Goal: Information Seeking & Learning: Learn about a topic

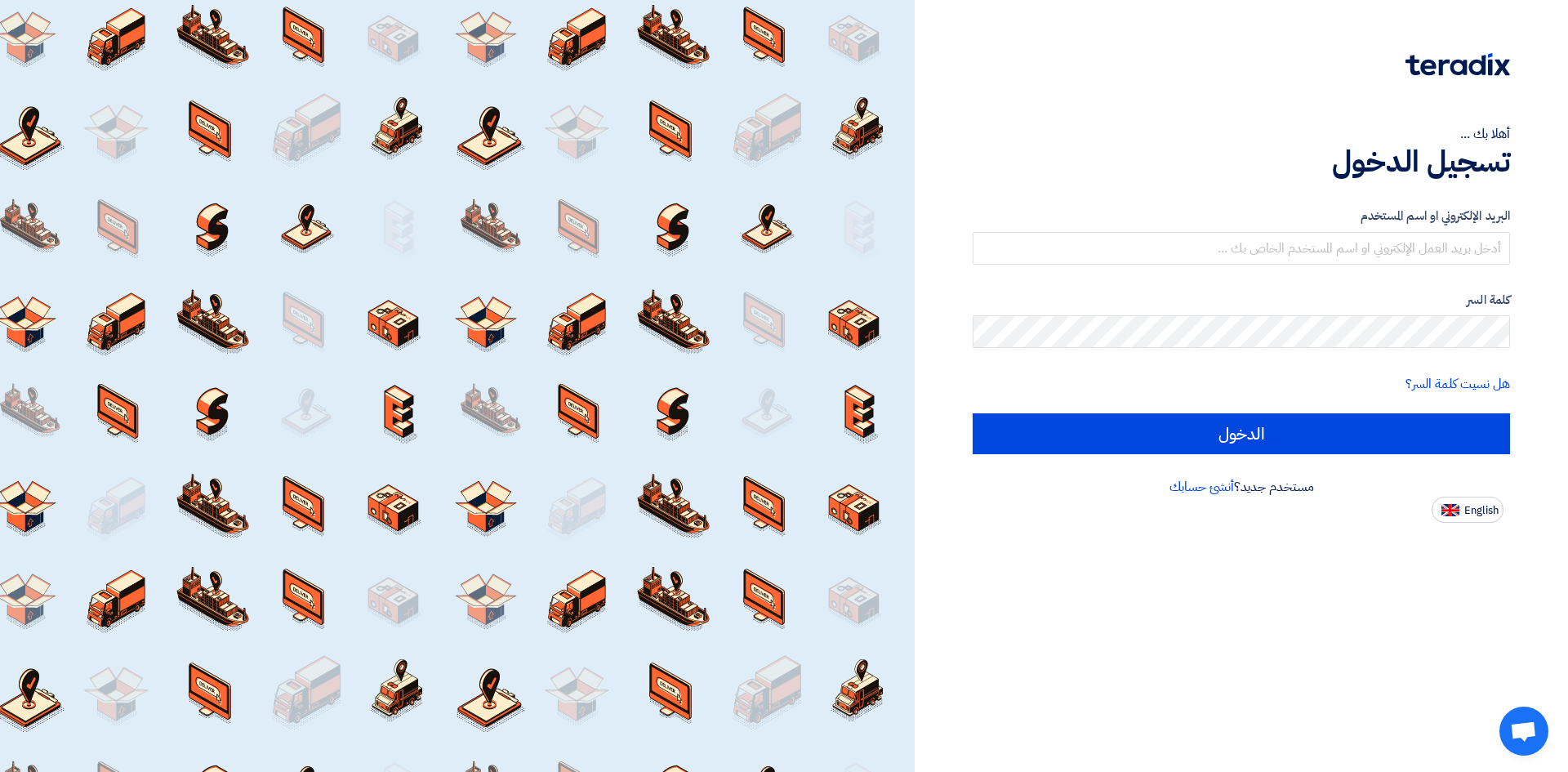
click at [1317, 244] on input "text" at bounding box center [1241, 248] width 537 height 32
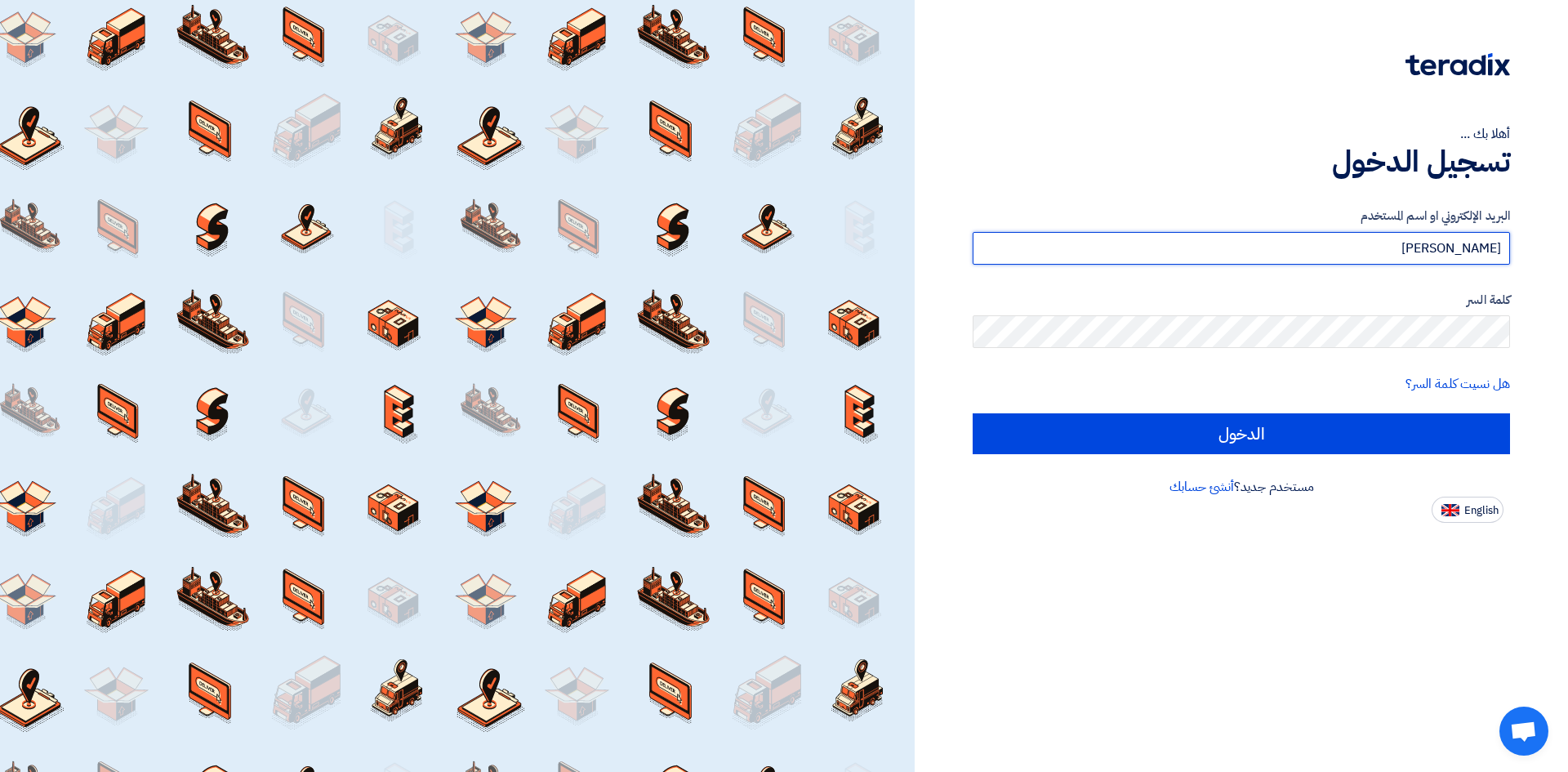
drag, startPoint x: 1417, startPoint y: 239, endPoint x: 1553, endPoint y: 249, distance: 136.4
click at [1553, 249] on div "أهلا بك ... تسجيل الدخول البريد الإلكتروني او اسم [PERSON_NAME] كلمة السر هل نس…" at bounding box center [1242, 261] width 629 height 522
paste input ".[PERSON_NAME][EMAIL_ADDRESS][DOMAIN_NAME]"
type input "[PERSON_NAME][EMAIL_ADDRESS][PERSON_NAME][DOMAIN_NAME]"
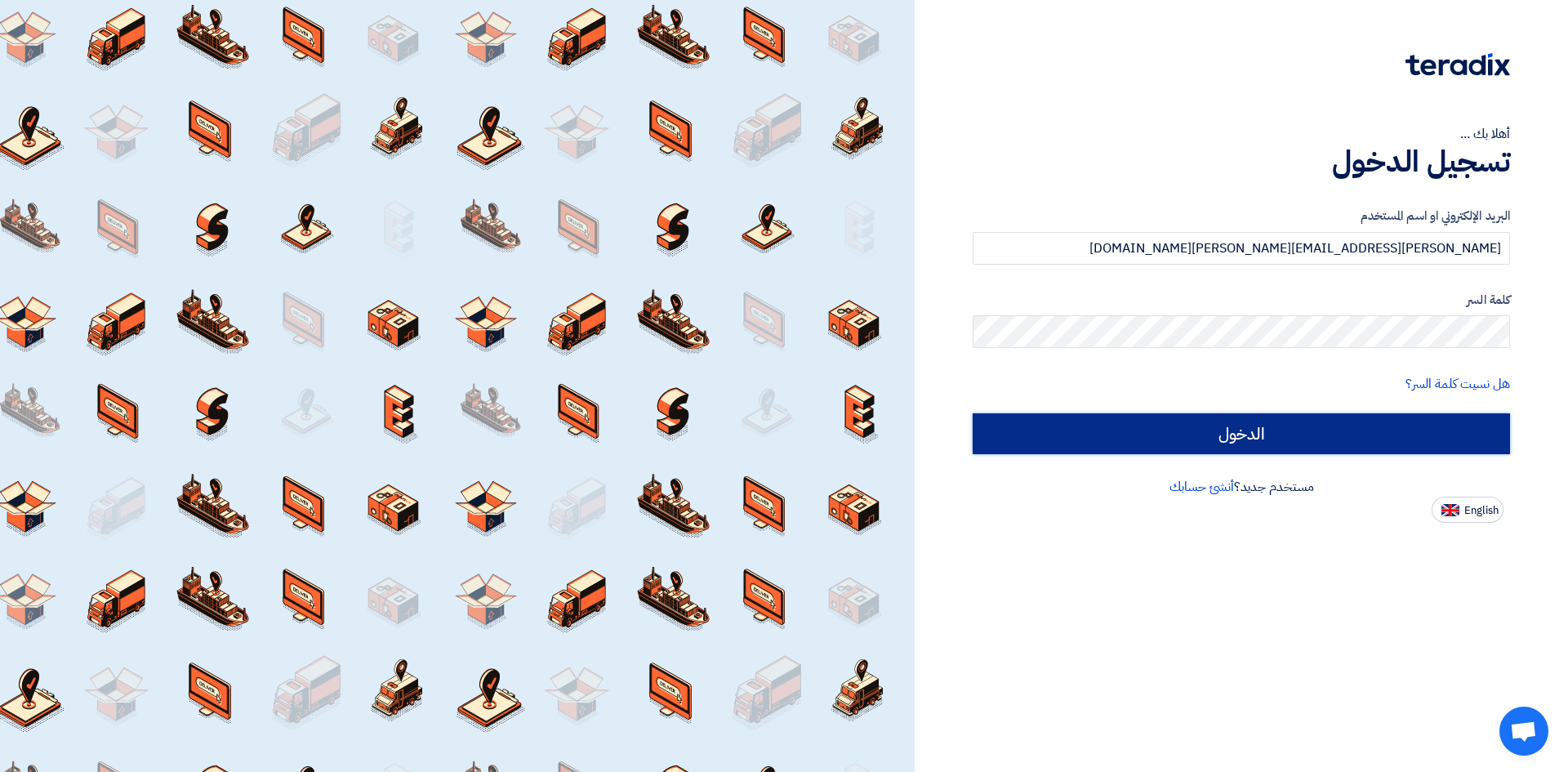
click at [1302, 443] on input "الدخول" at bounding box center [1241, 434] width 537 height 41
type input "Sign in"
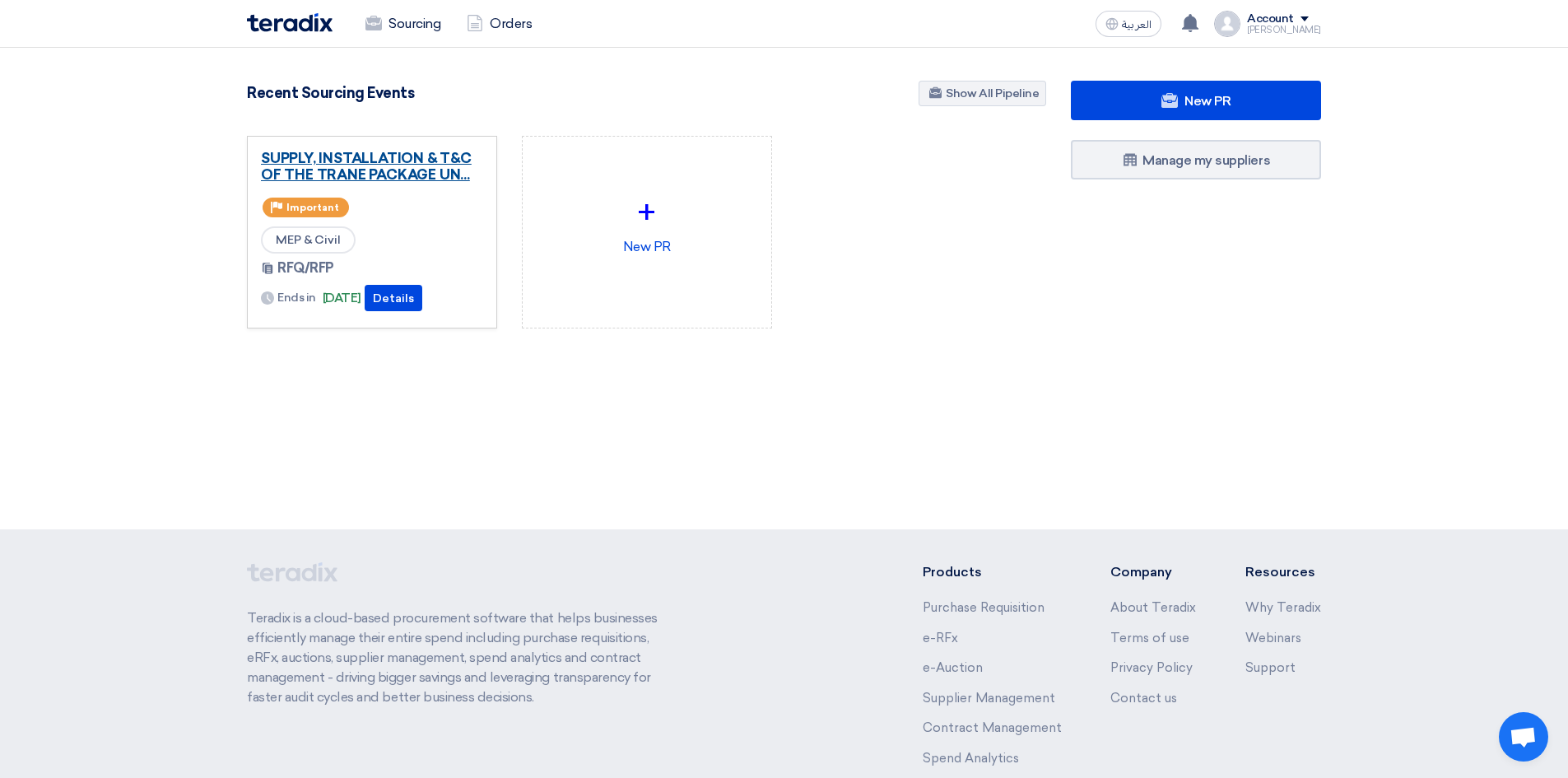
click at [381, 156] on link "SUPPLY, INSTALLATION & T&C OF THE TRANE PACKAGE UN..." at bounding box center [372, 166] width 223 height 33
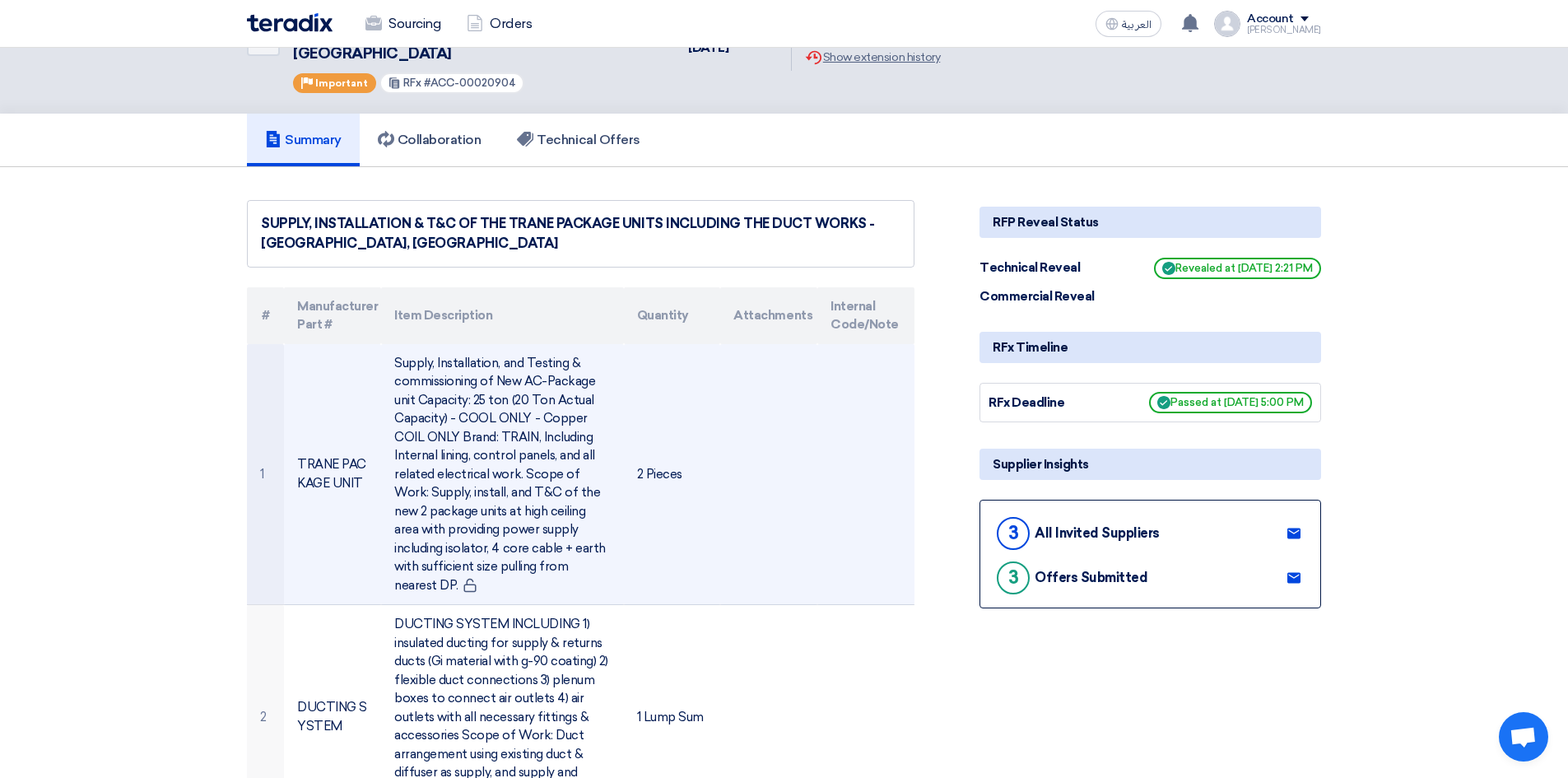
scroll to position [164, 0]
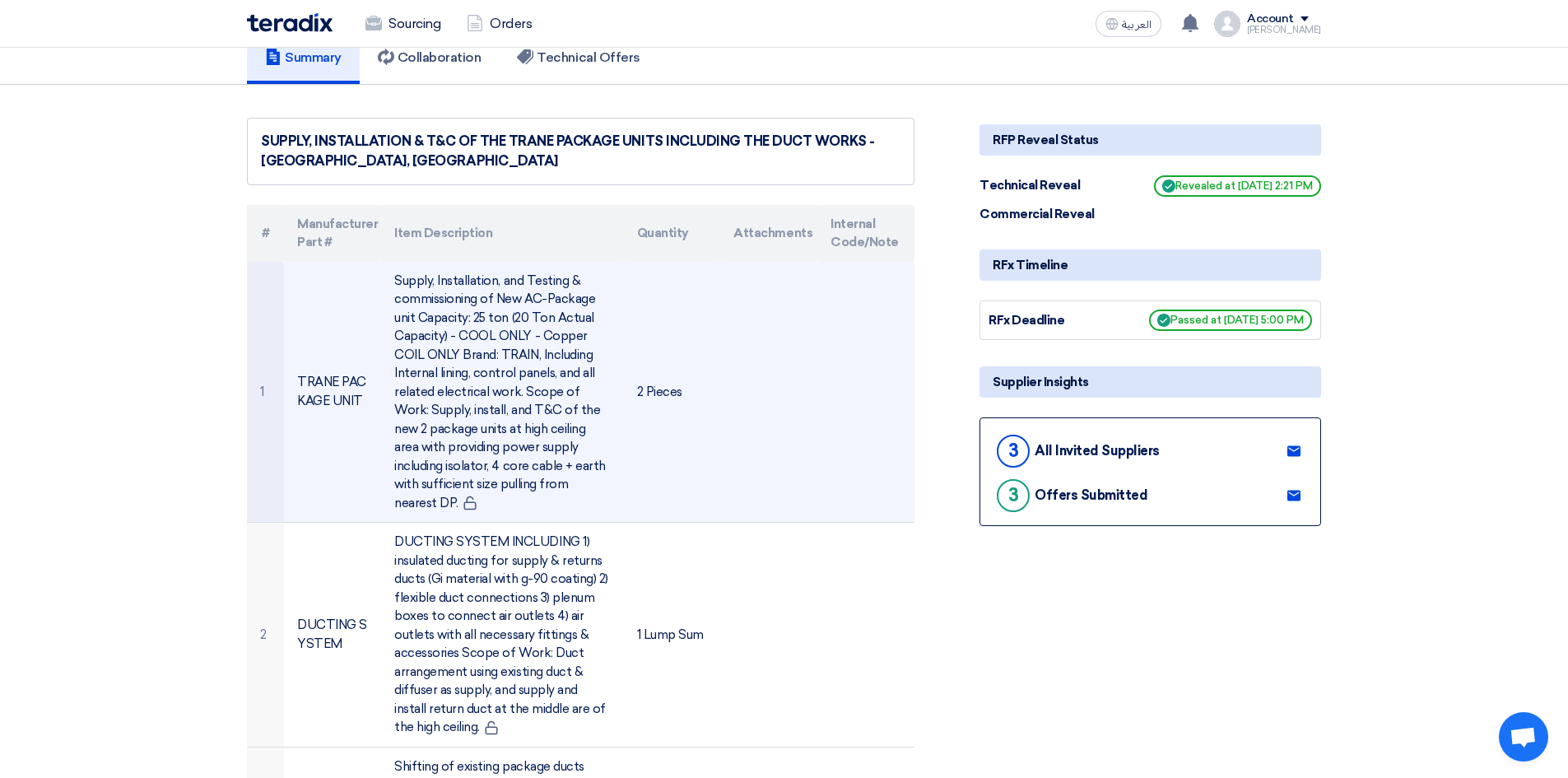
click at [669, 344] on td "2 Pieces" at bounding box center [672, 391] width 97 height 261
click at [478, 344] on td "Supply, Installation, and Testing & commissioning of New AC-Package unit Capaci…" at bounding box center [502, 391] width 242 height 261
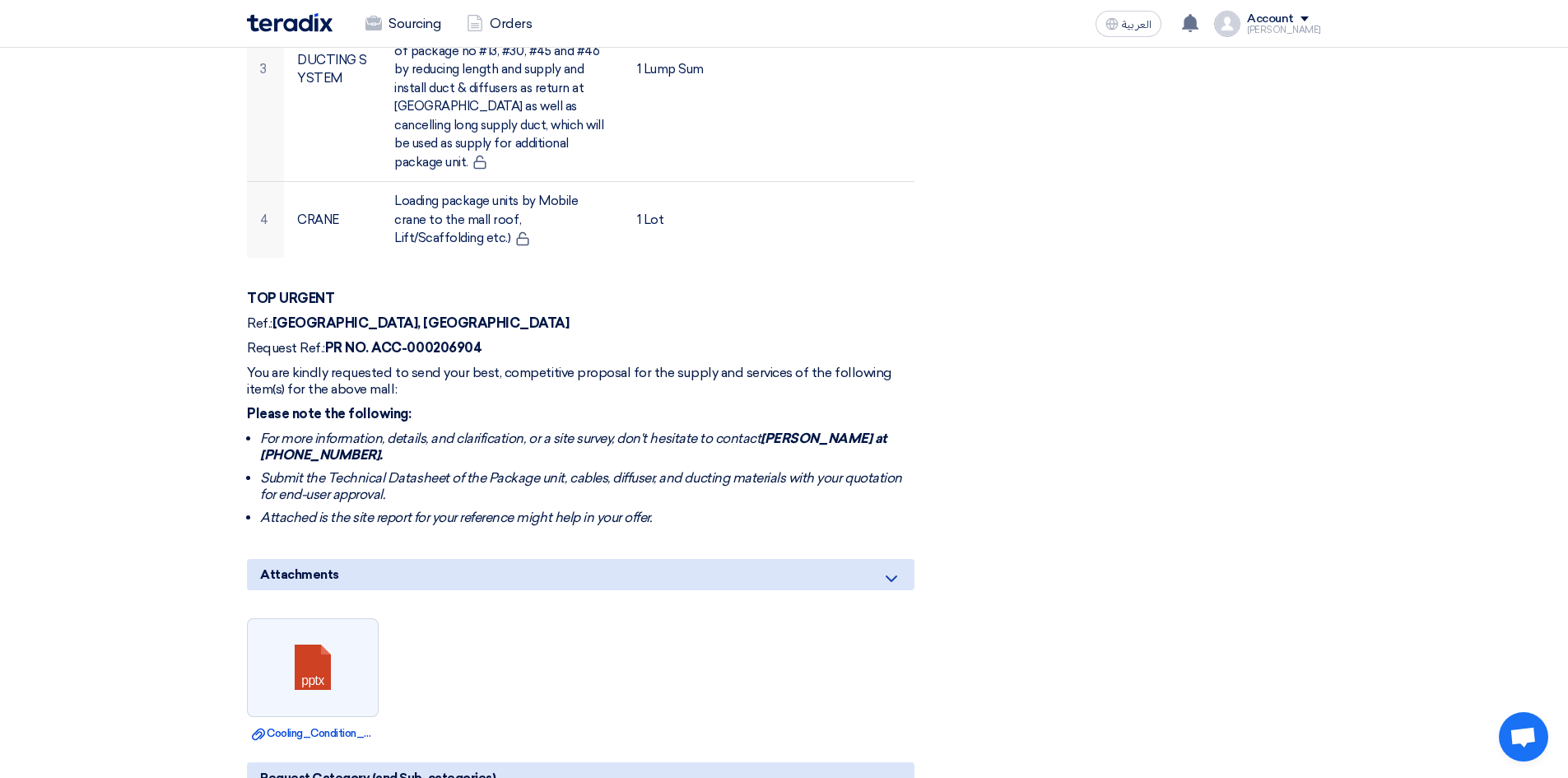
scroll to position [987, 0]
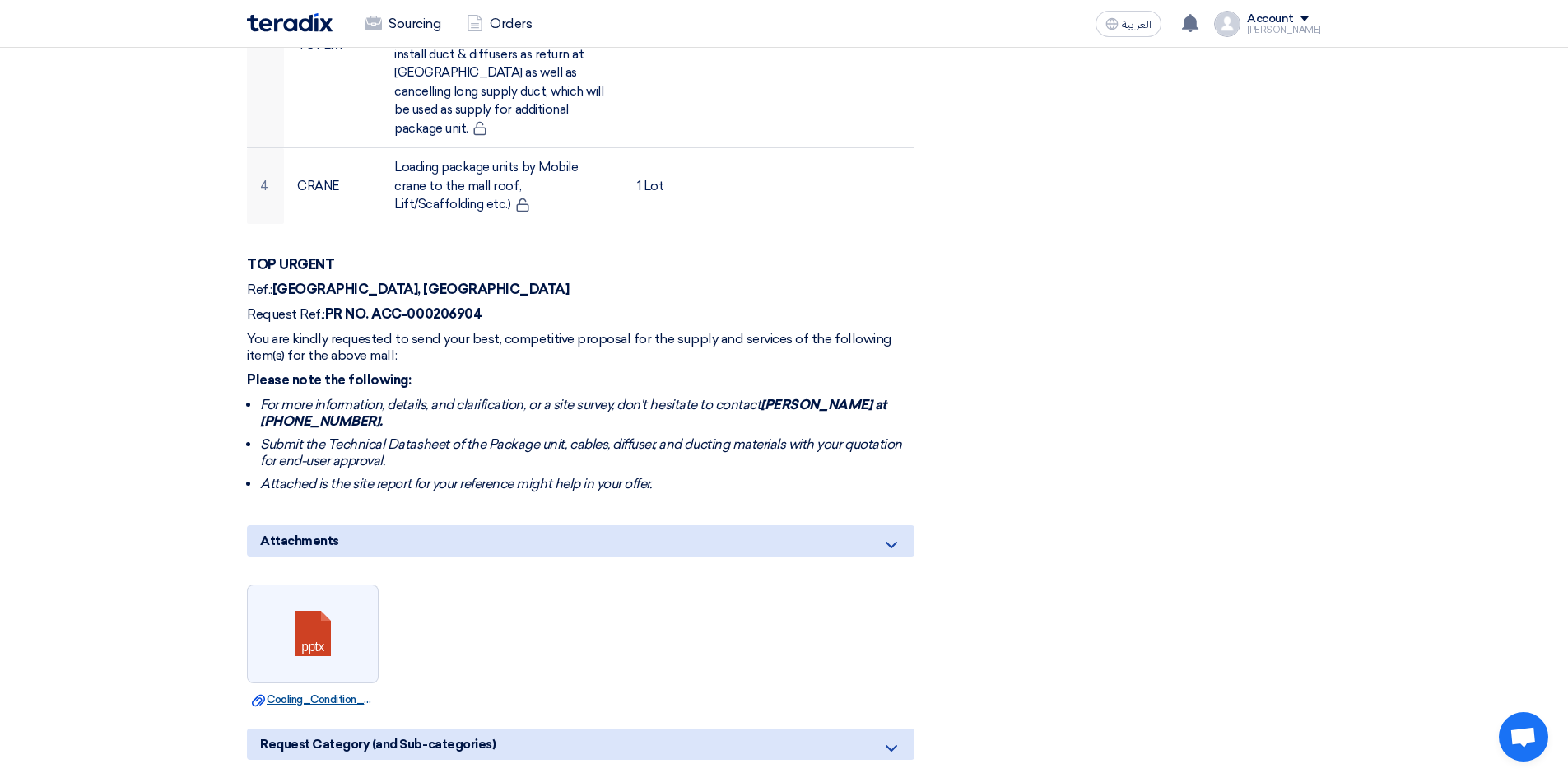
click at [319, 691] on link "Download file Cooling_Condition_of_a_Highceiling_area_BTW_GG_.pptx" at bounding box center [313, 699] width 122 height 17
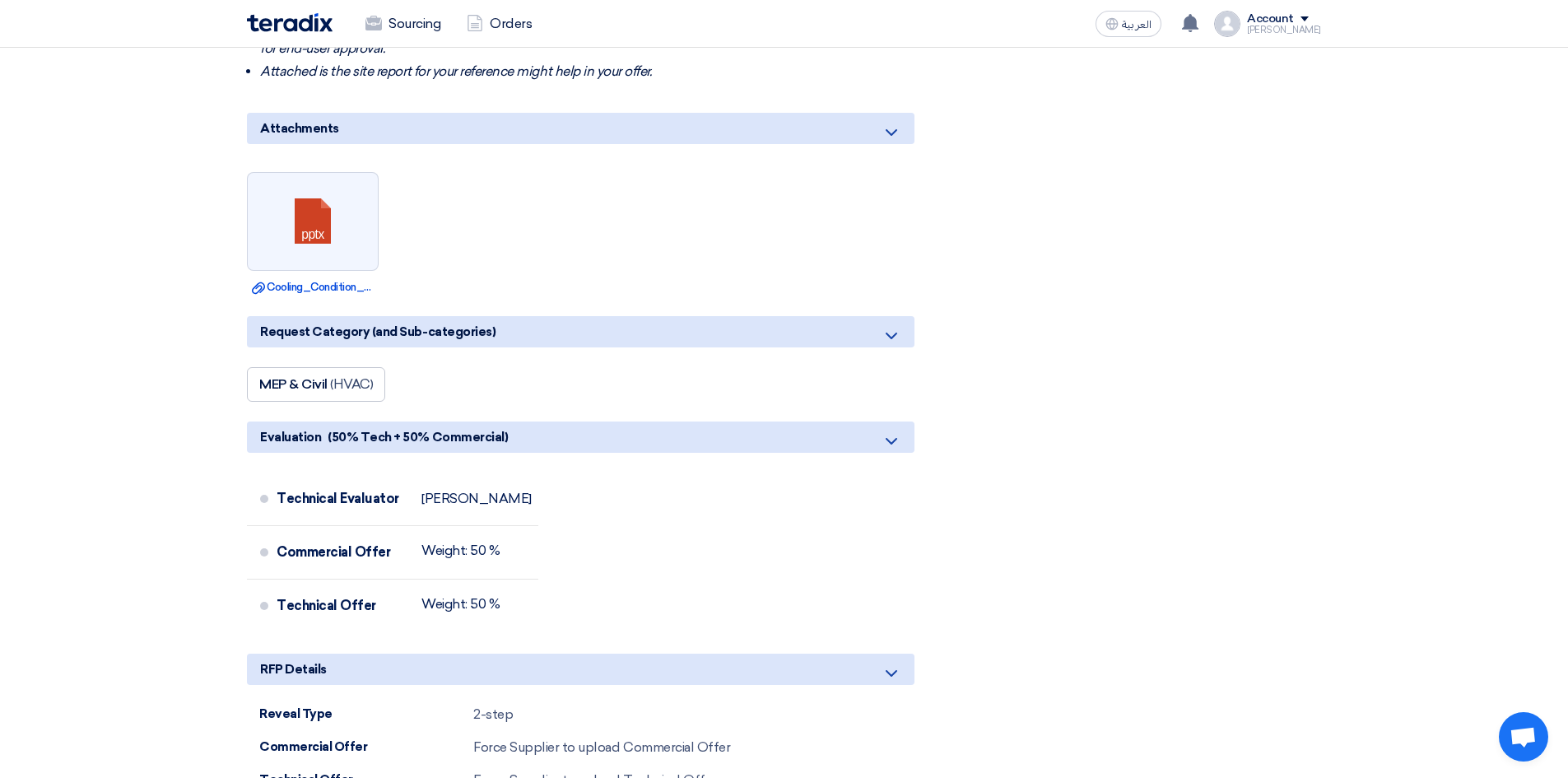
scroll to position [1482, 0]
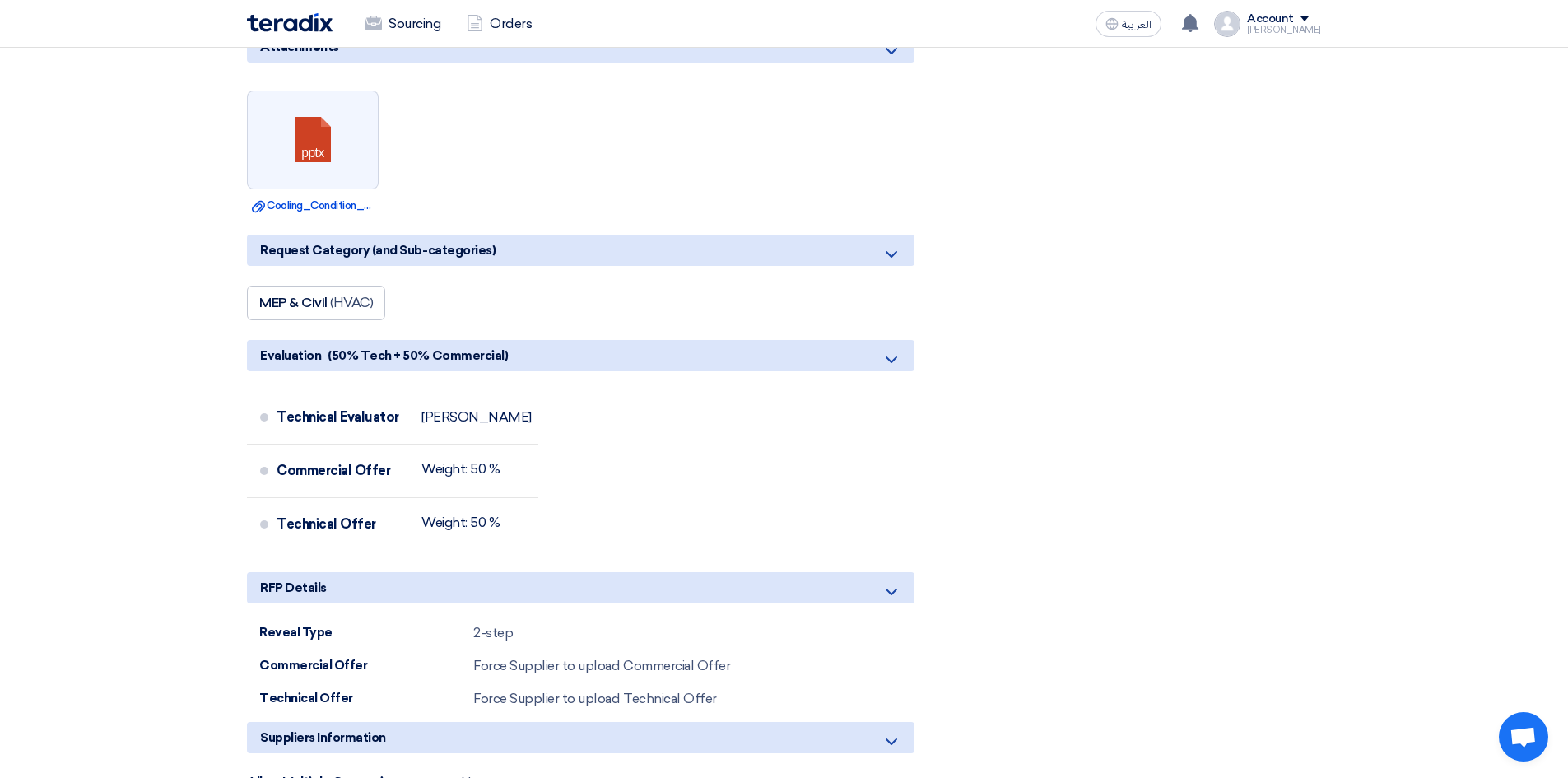
click at [893, 350] on icon at bounding box center [891, 359] width 19 height 19
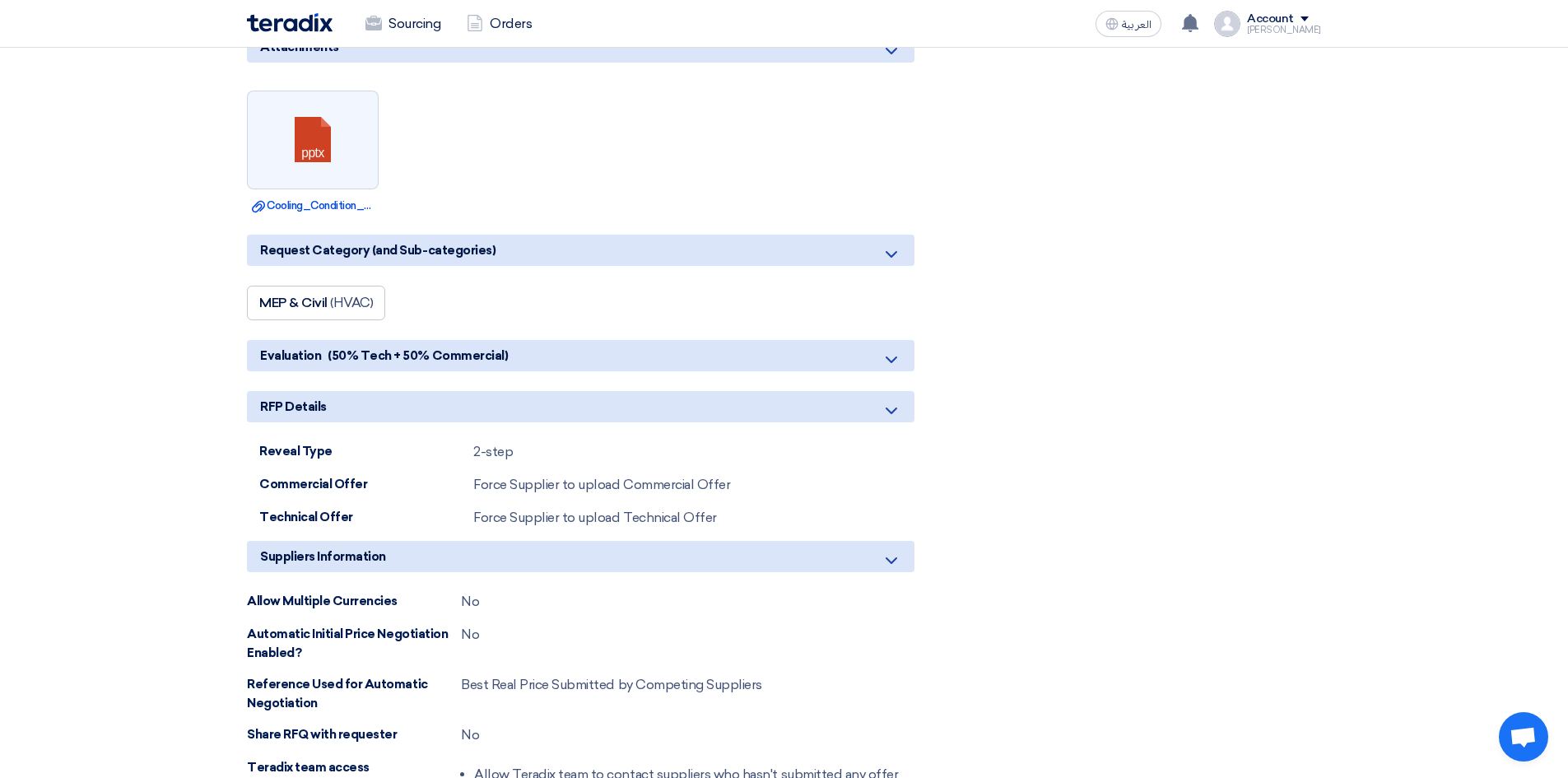
click at [893, 350] on icon at bounding box center [891, 359] width 19 height 19
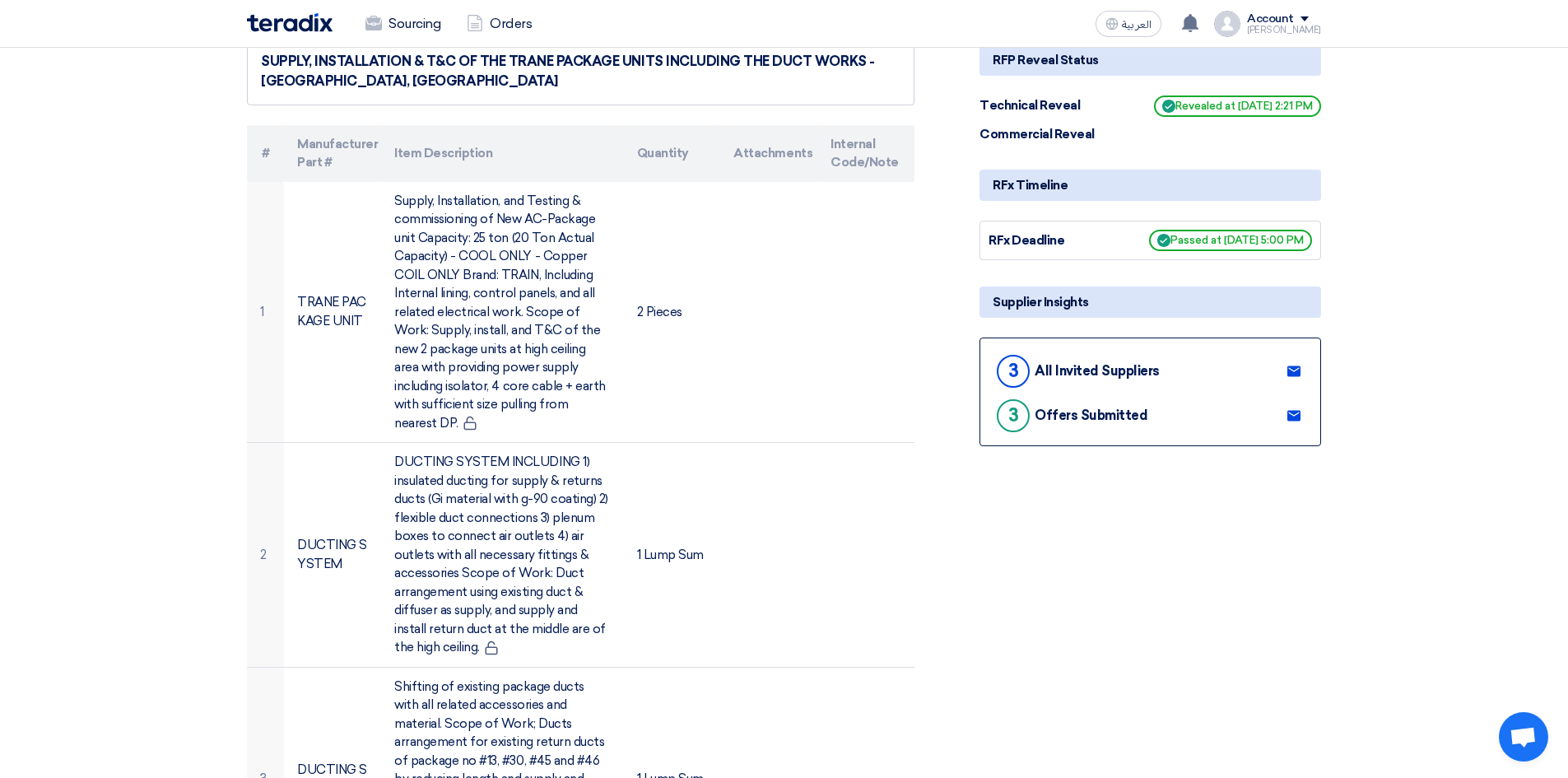
scroll to position [246, 0]
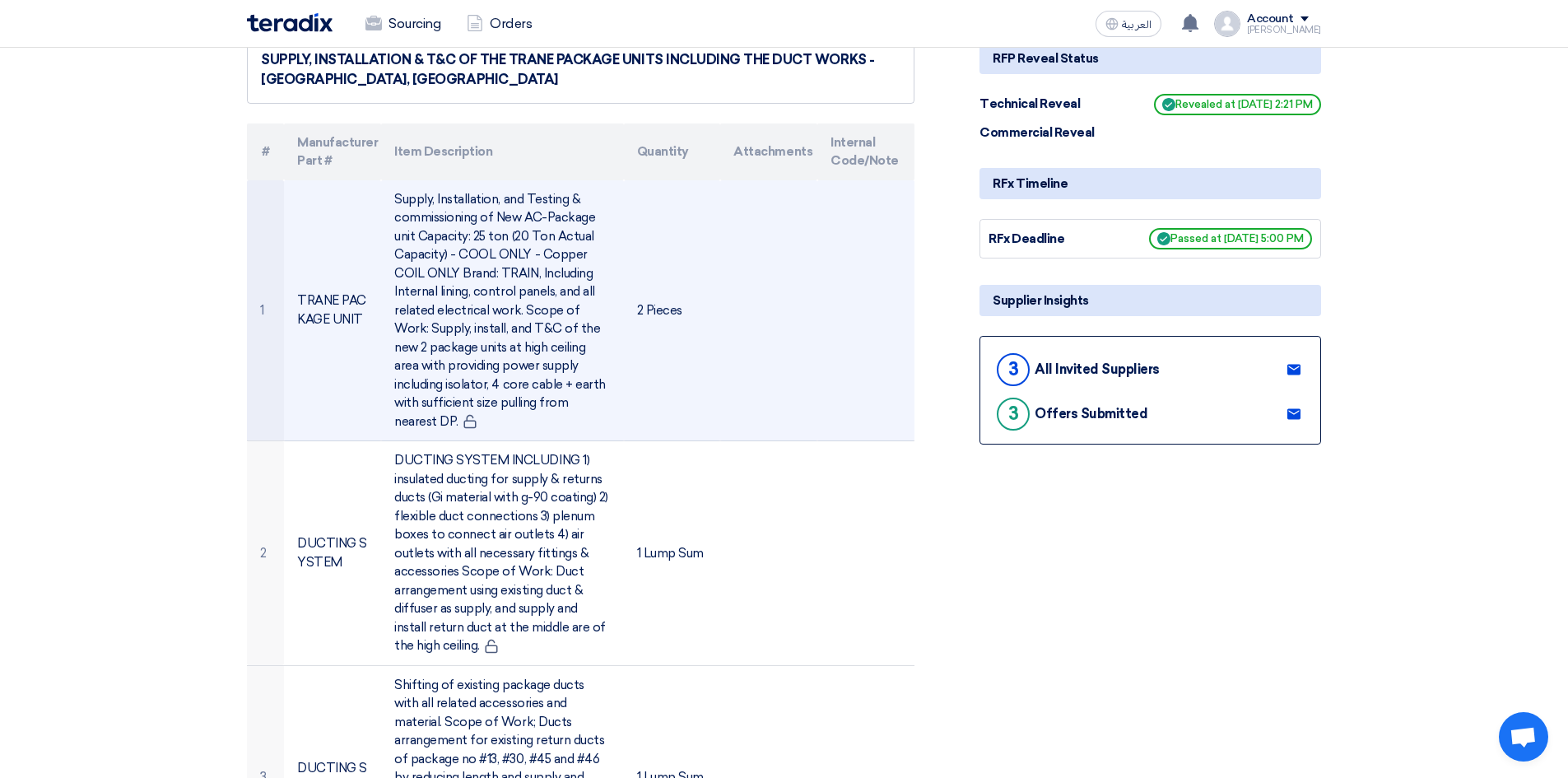
click at [480, 332] on td "Supply, Installation, and Testing & commissioning of New AC-Package unit Capaci…" at bounding box center [502, 310] width 242 height 261
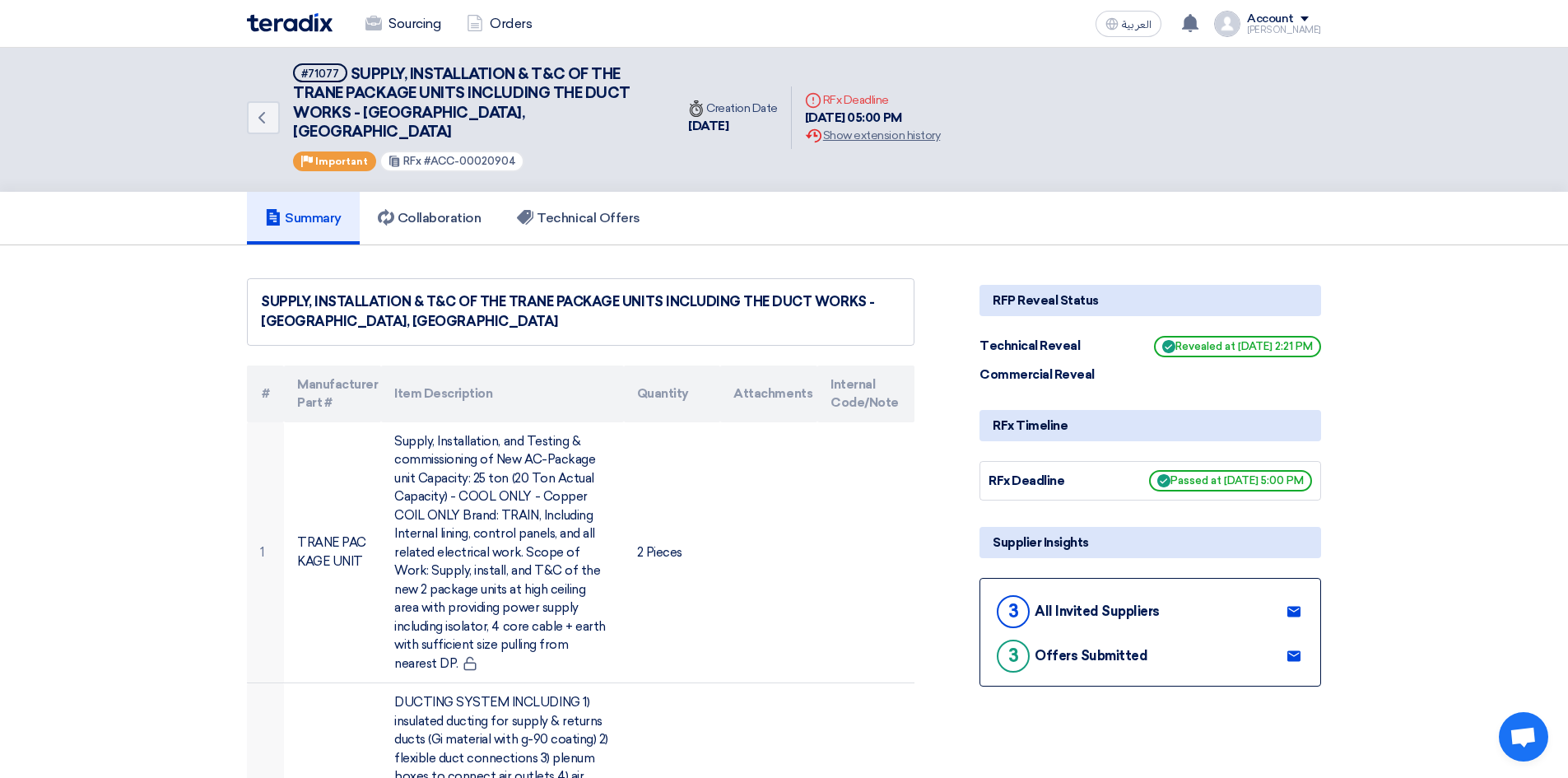
scroll to position [0, 0]
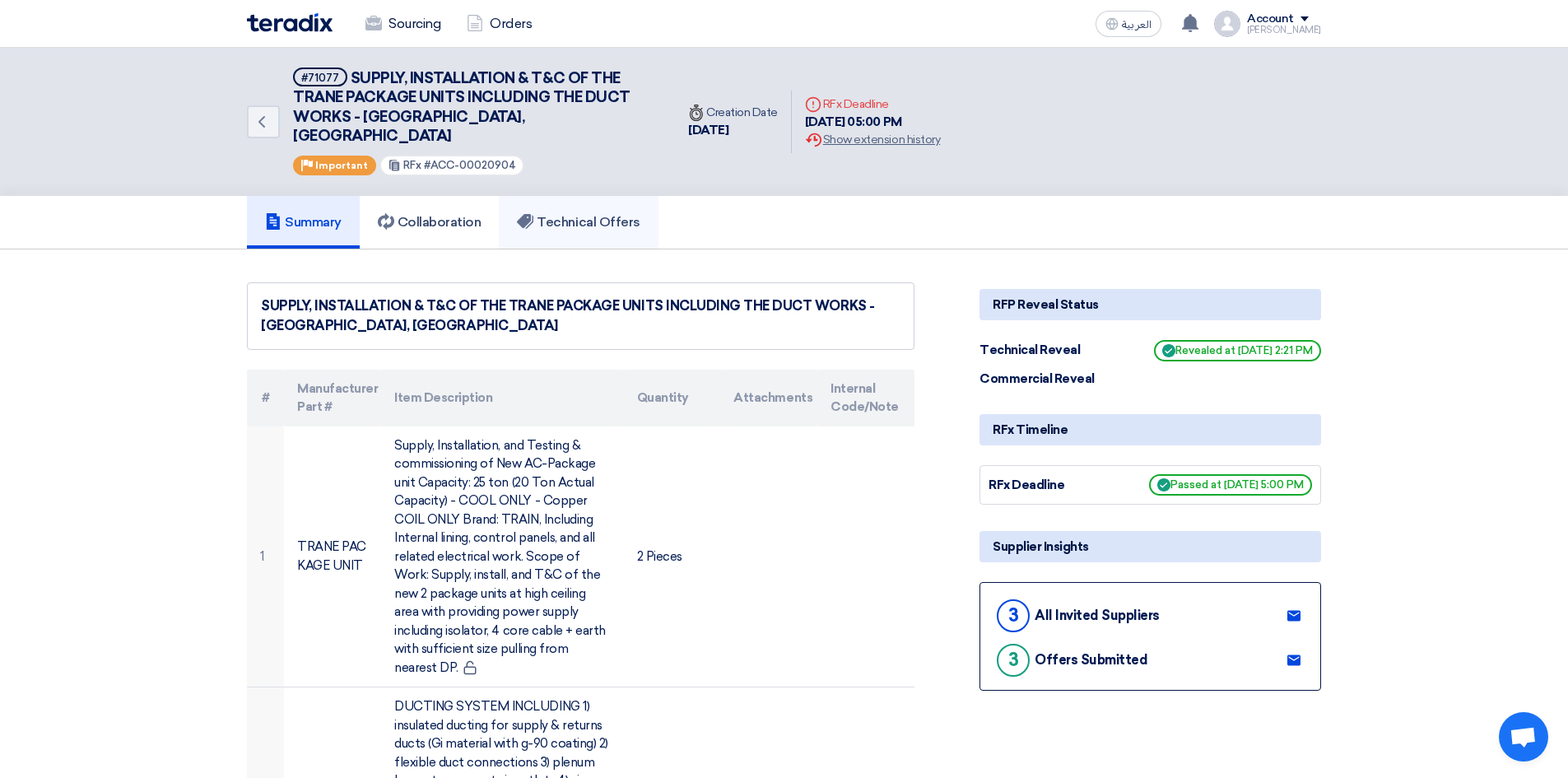
click at [564, 214] on h5 "Technical Offers" at bounding box center [578, 222] width 123 height 17
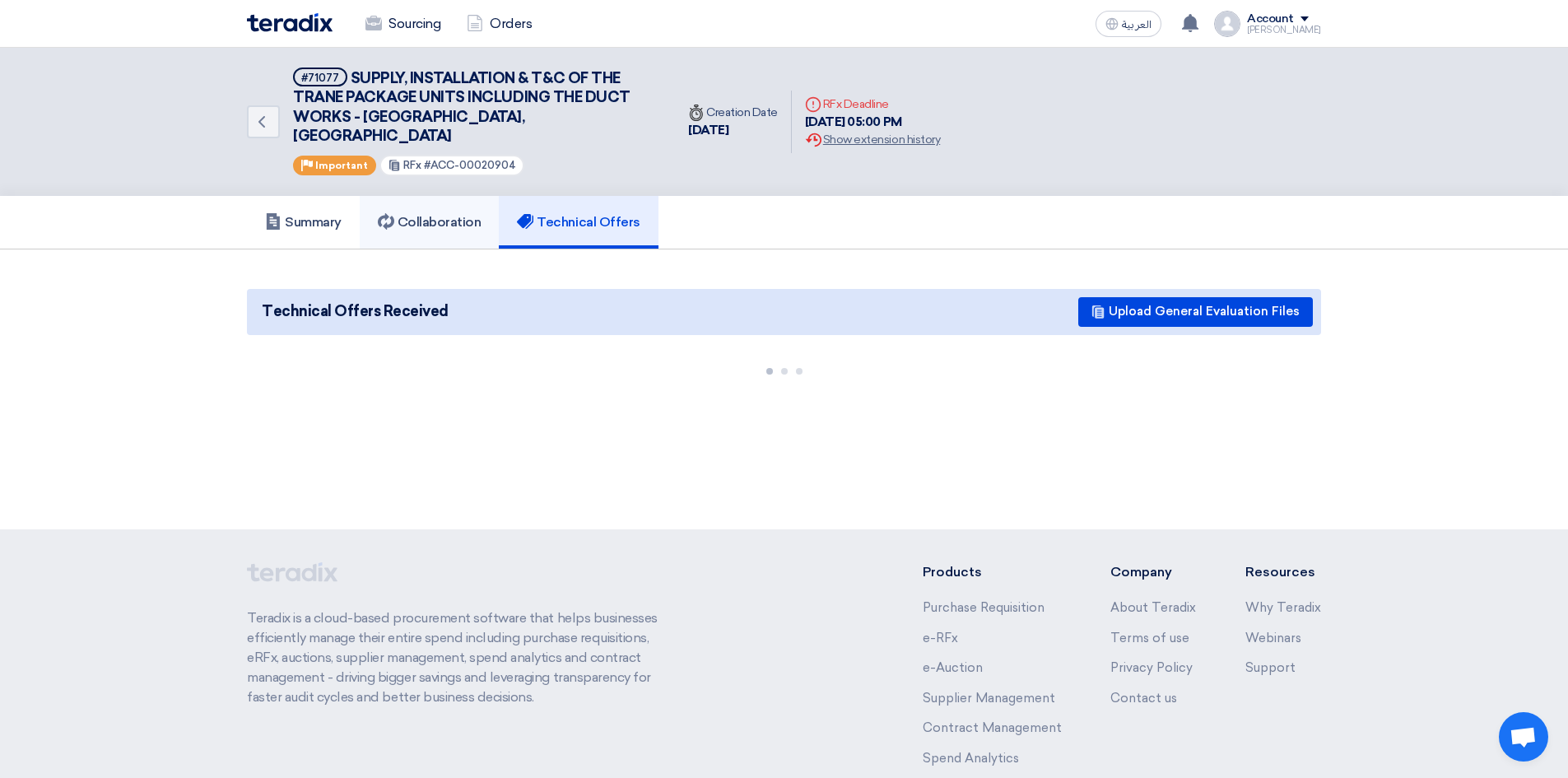
click at [434, 214] on h5 "Collaboration" at bounding box center [429, 222] width 103 height 17
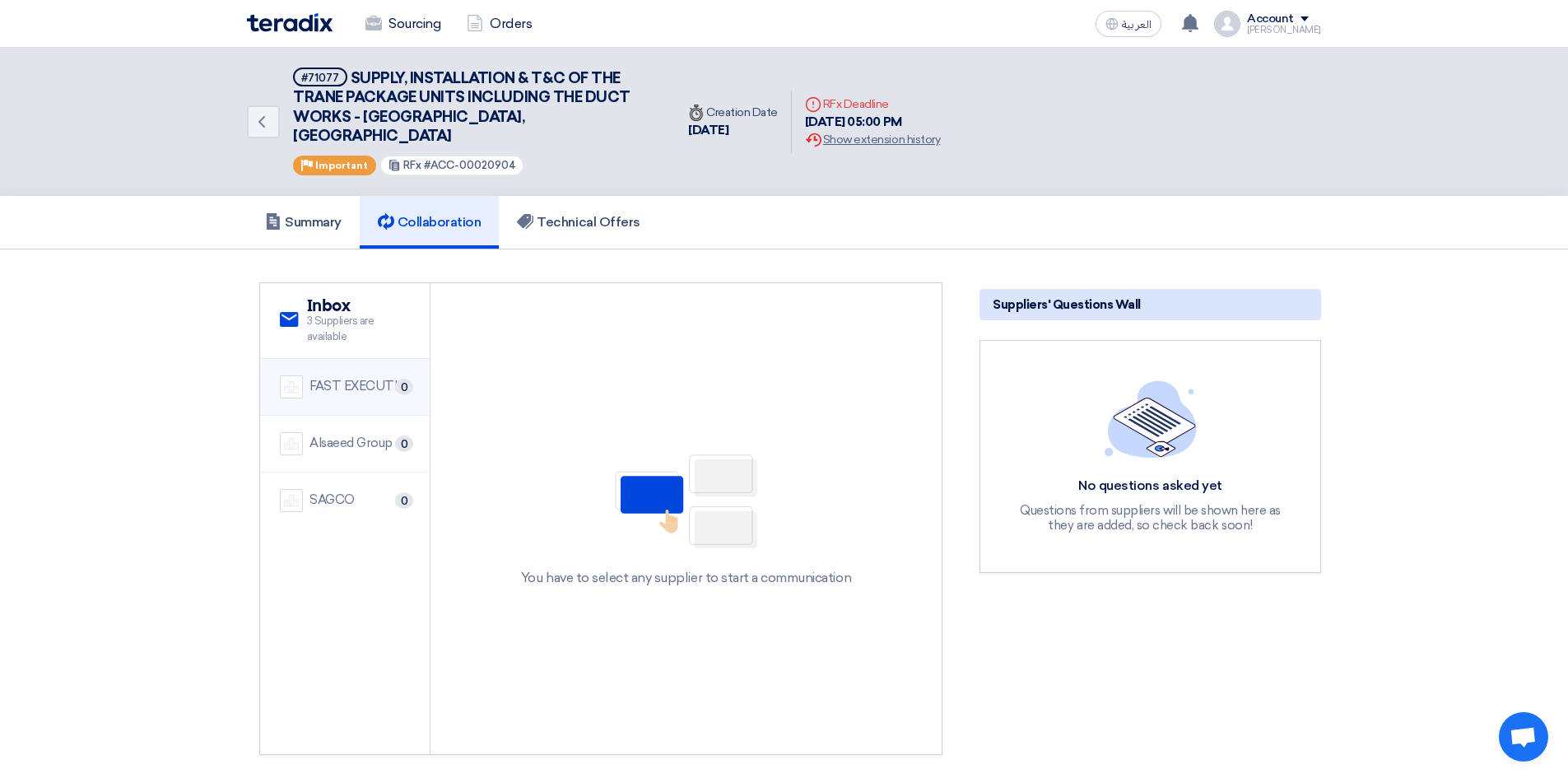
click at [341, 378] on div "FAST EXECUTION 0" at bounding box center [345, 387] width 130 height 23
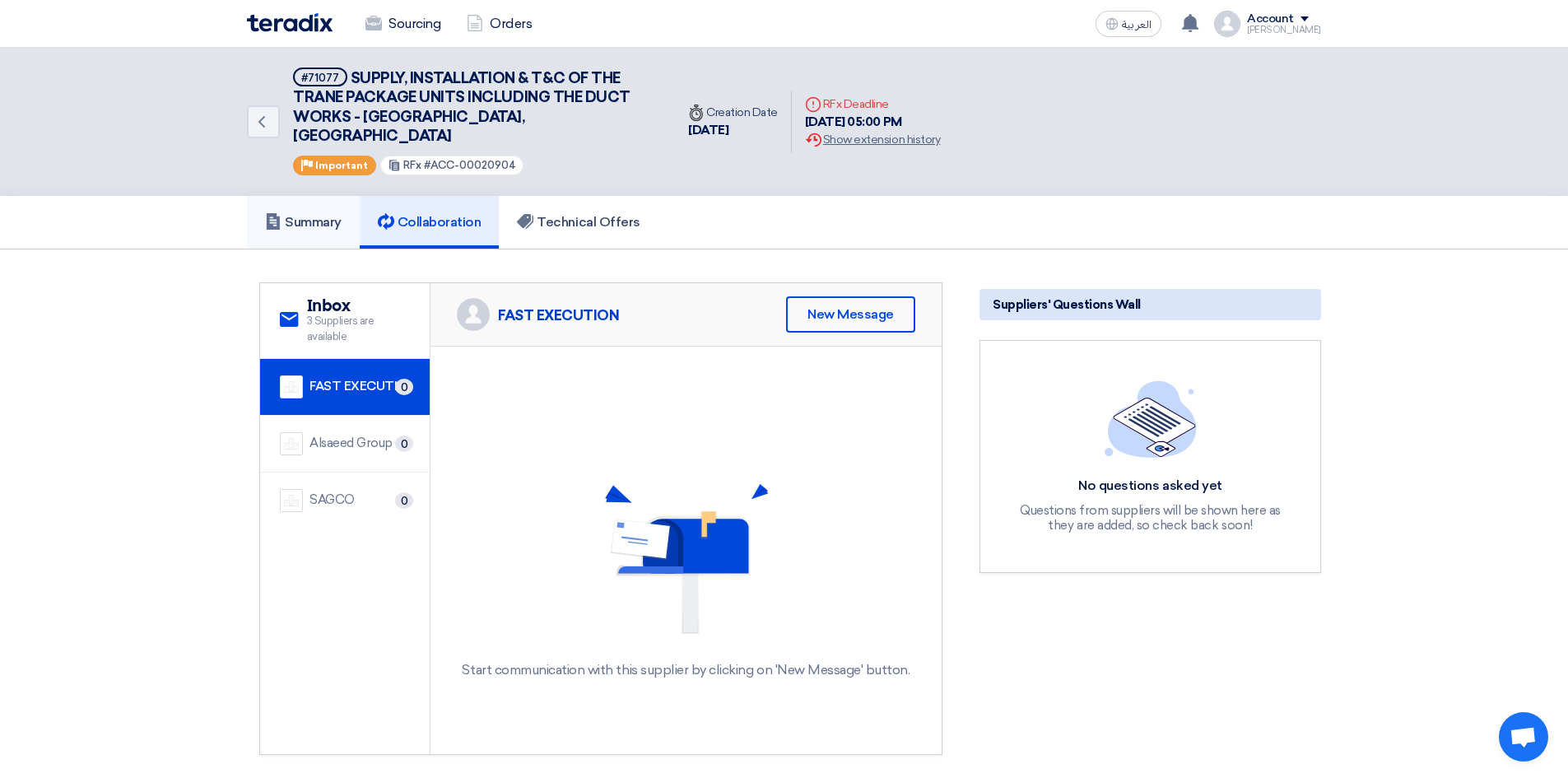
click at [311, 214] on h5 "Summary" at bounding box center [303, 222] width 77 height 17
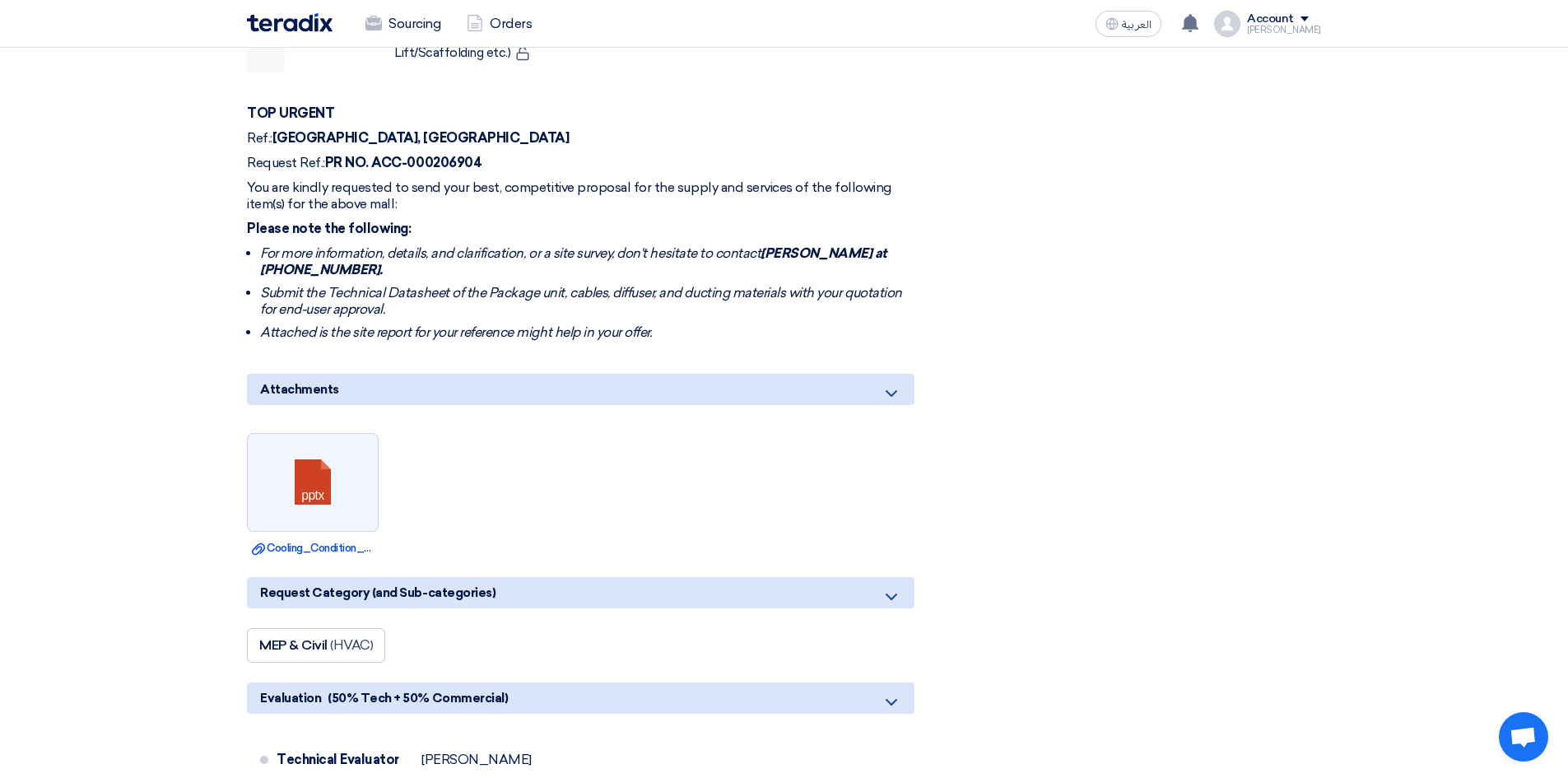
scroll to position [1152, 0]
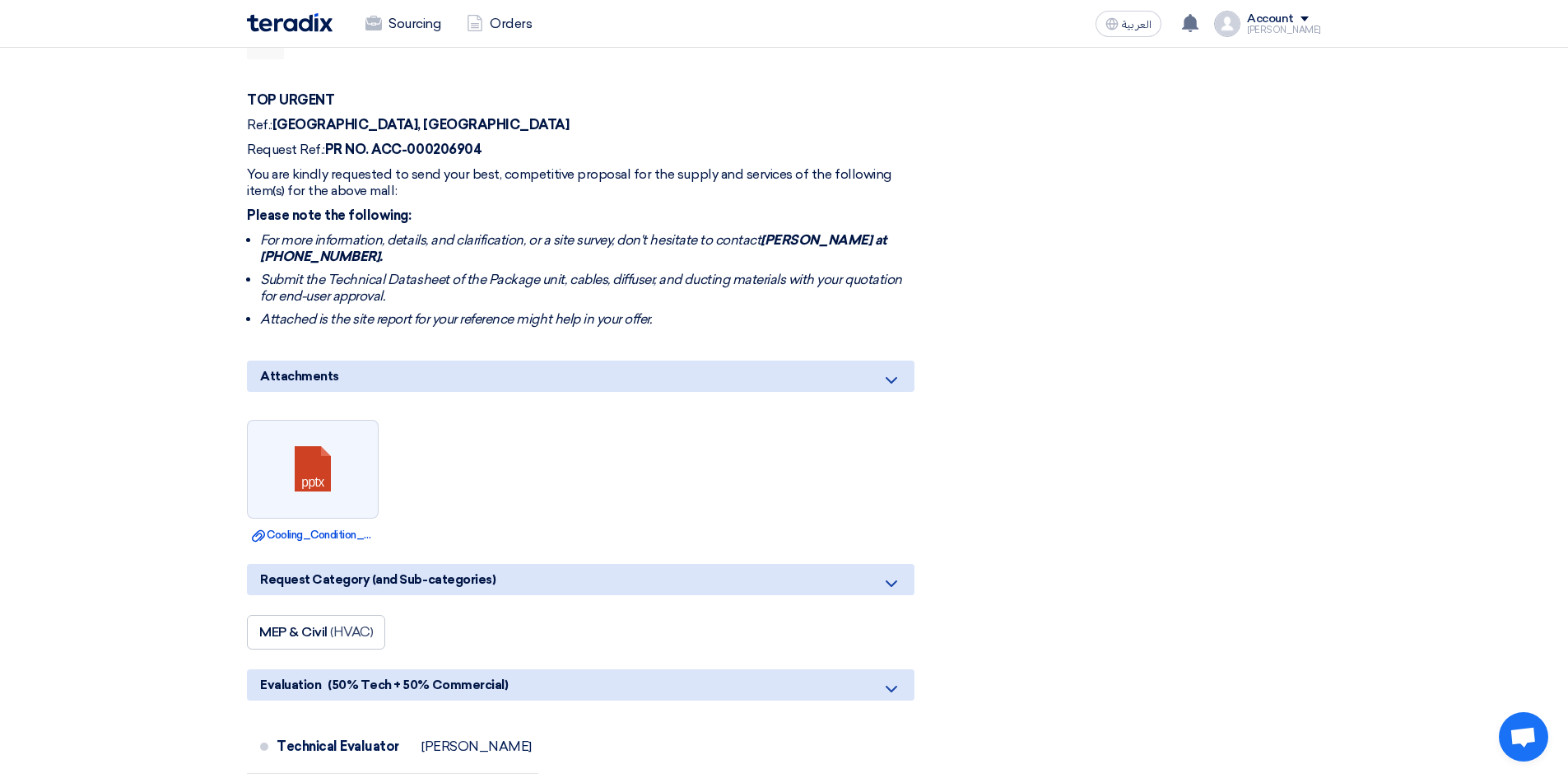
click at [865, 360] on div "Attachments" at bounding box center [581, 375] width 668 height 31
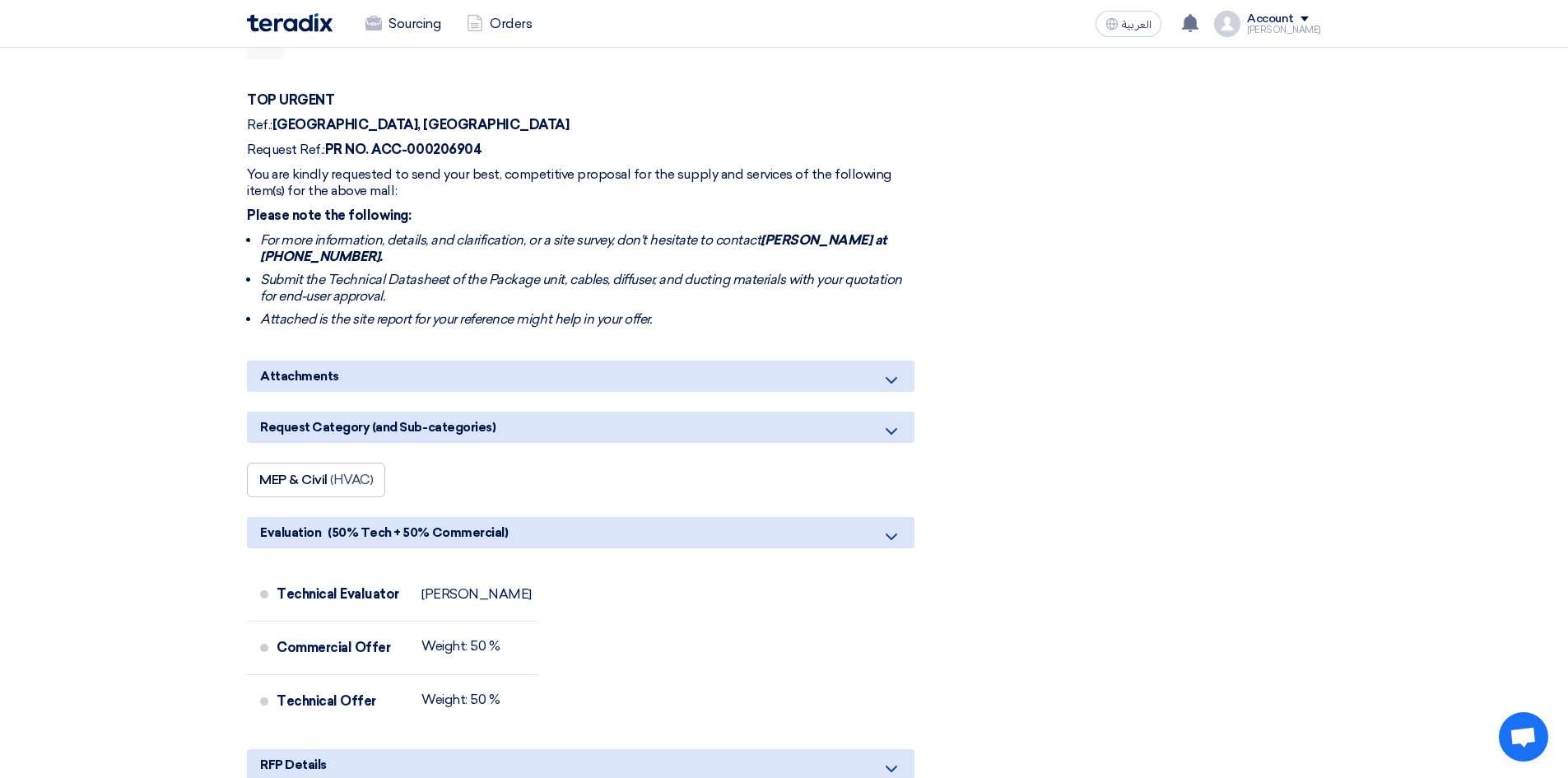
click at [809, 412] on div "Request Category (and Sub-categories)" at bounding box center [581, 427] width 668 height 31
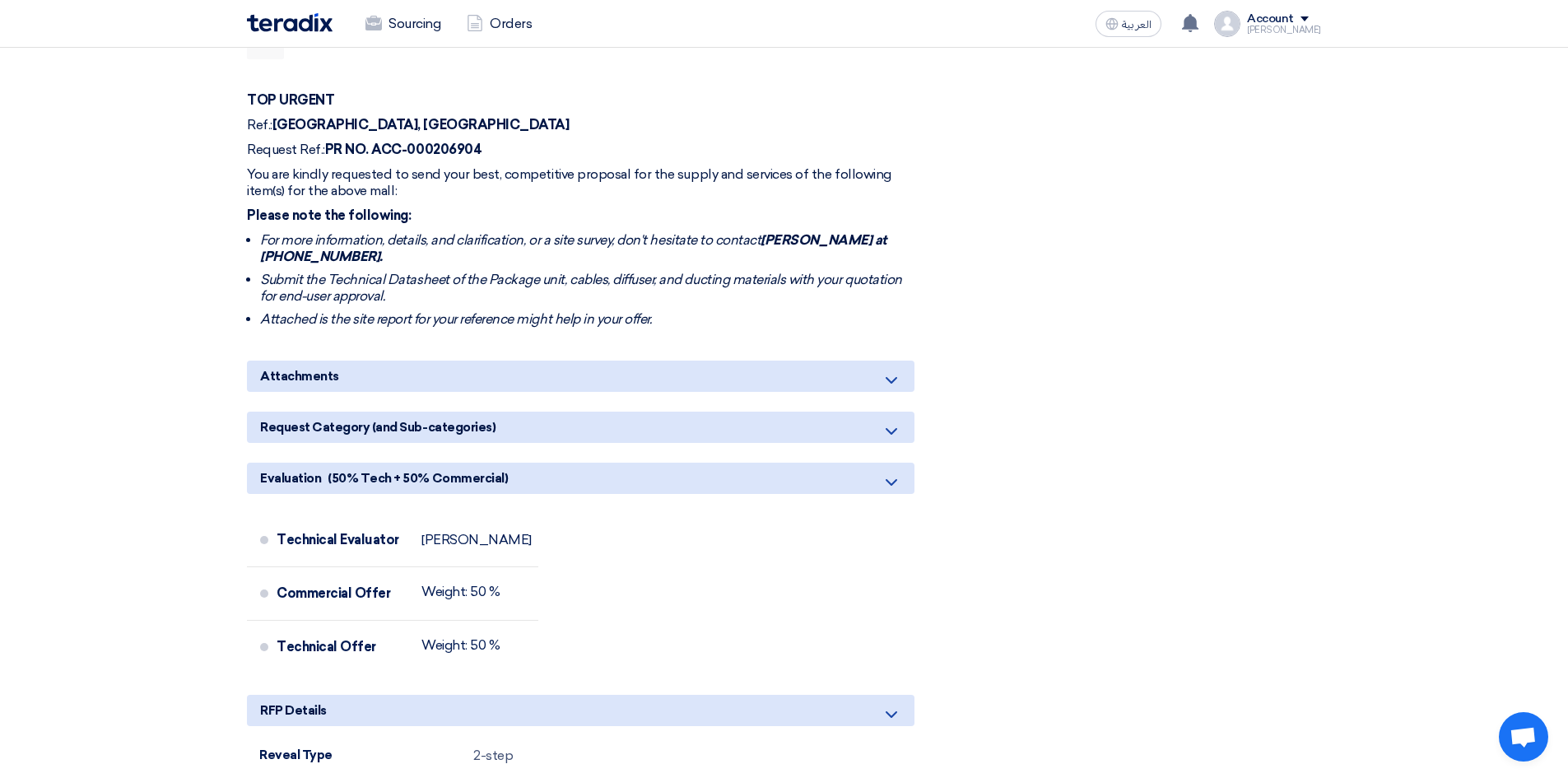
click at [809, 412] on div "Request Category (and Sub-categories)" at bounding box center [581, 427] width 668 height 31
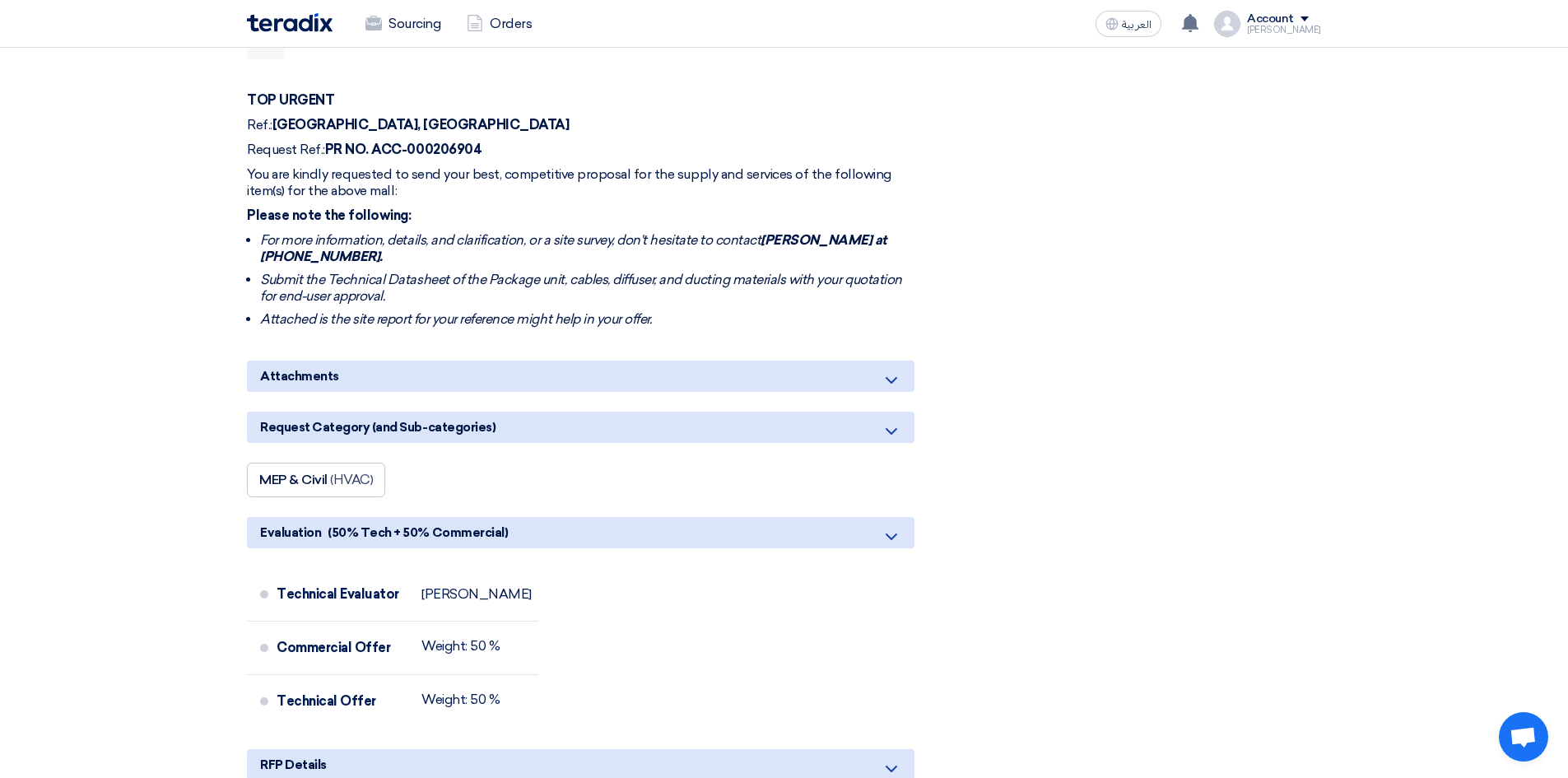
click at [381, 360] on div "Attachments" at bounding box center [581, 375] width 668 height 31
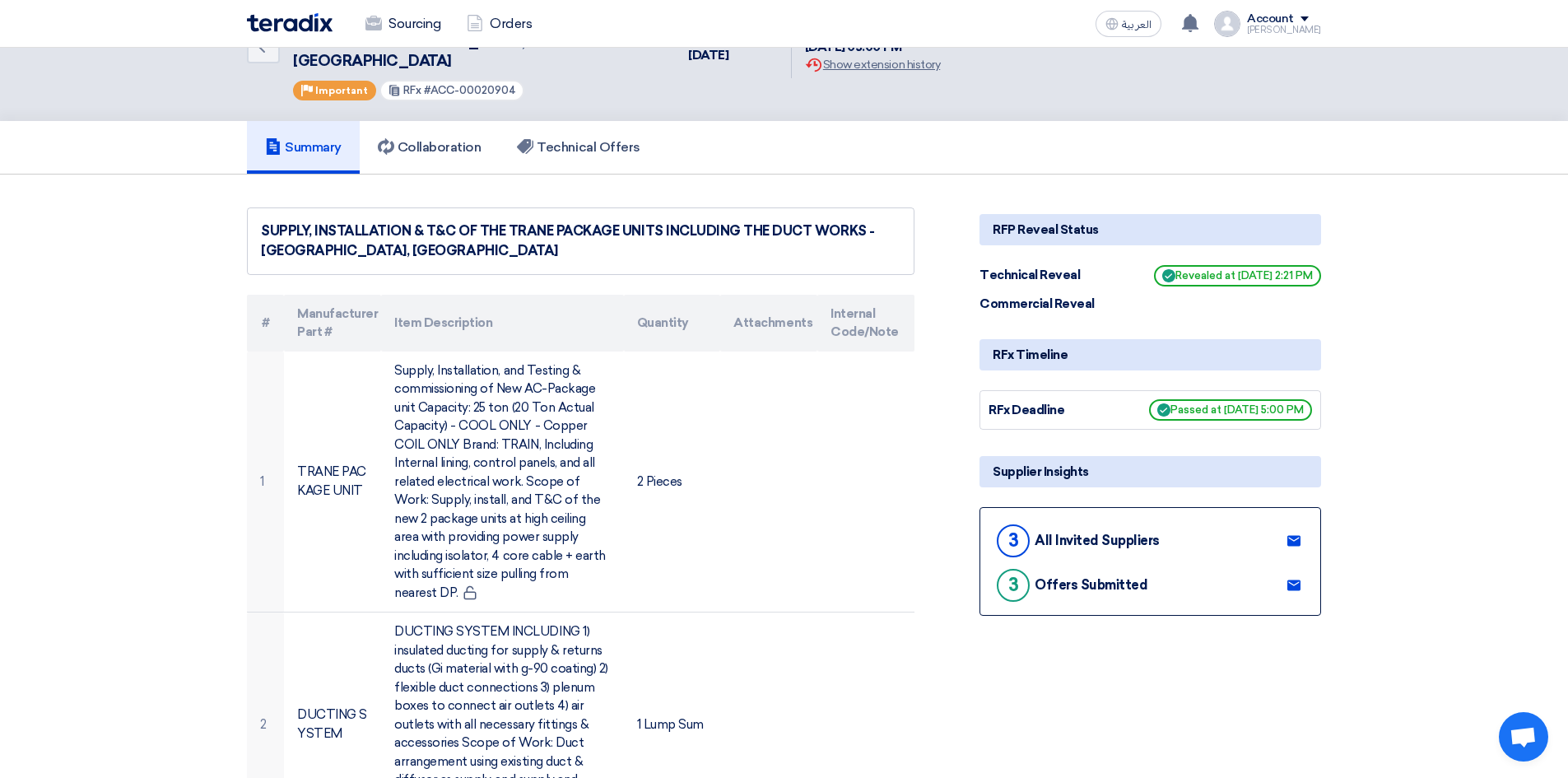
scroll to position [0, 0]
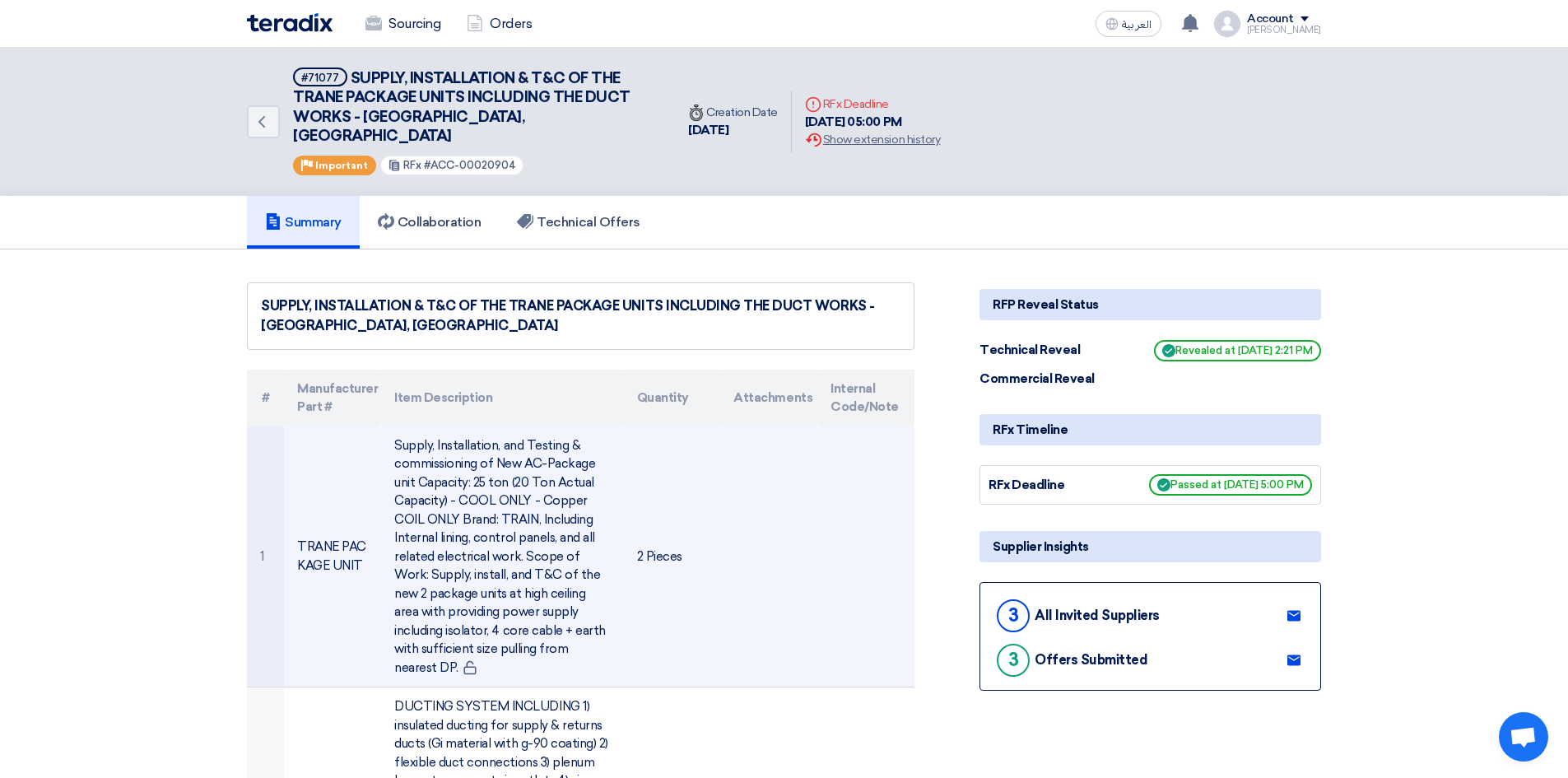
click at [716, 483] on td "2 Pieces" at bounding box center [672, 556] width 97 height 261
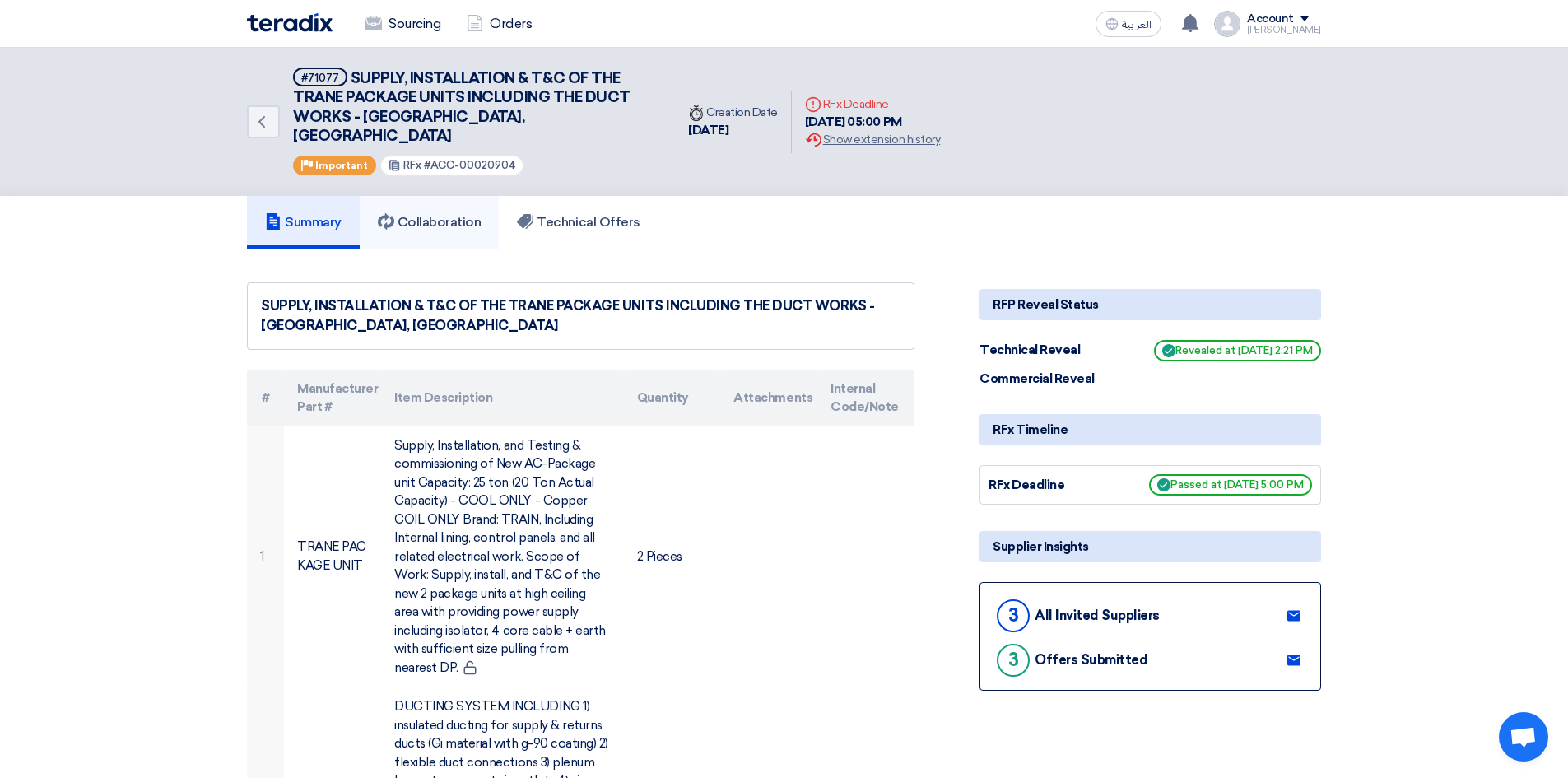
click at [442, 214] on h5 "Collaboration" at bounding box center [429, 222] width 103 height 17
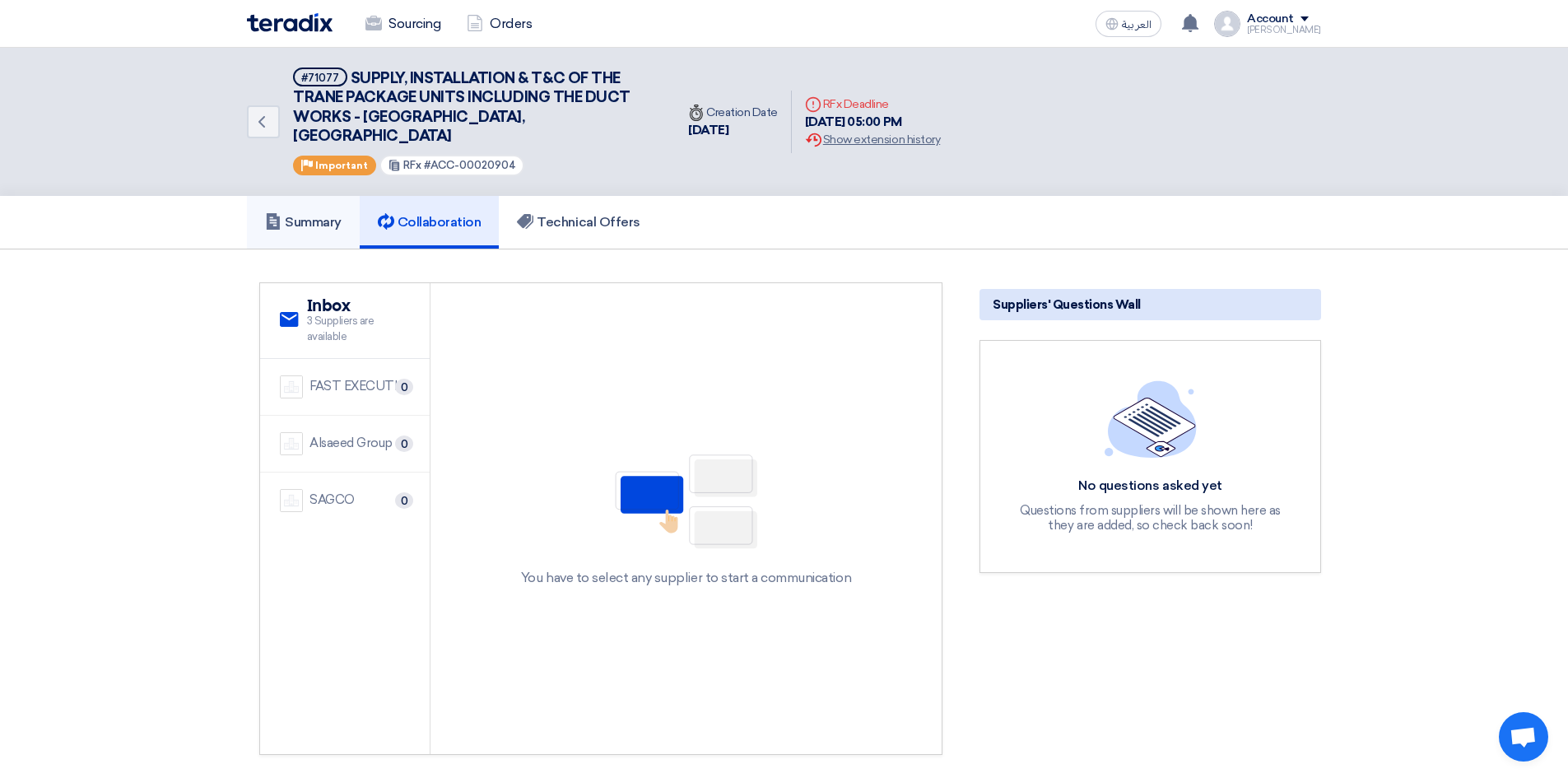
click at [317, 196] on link "Summary" at bounding box center [304, 223] width 113 height 53
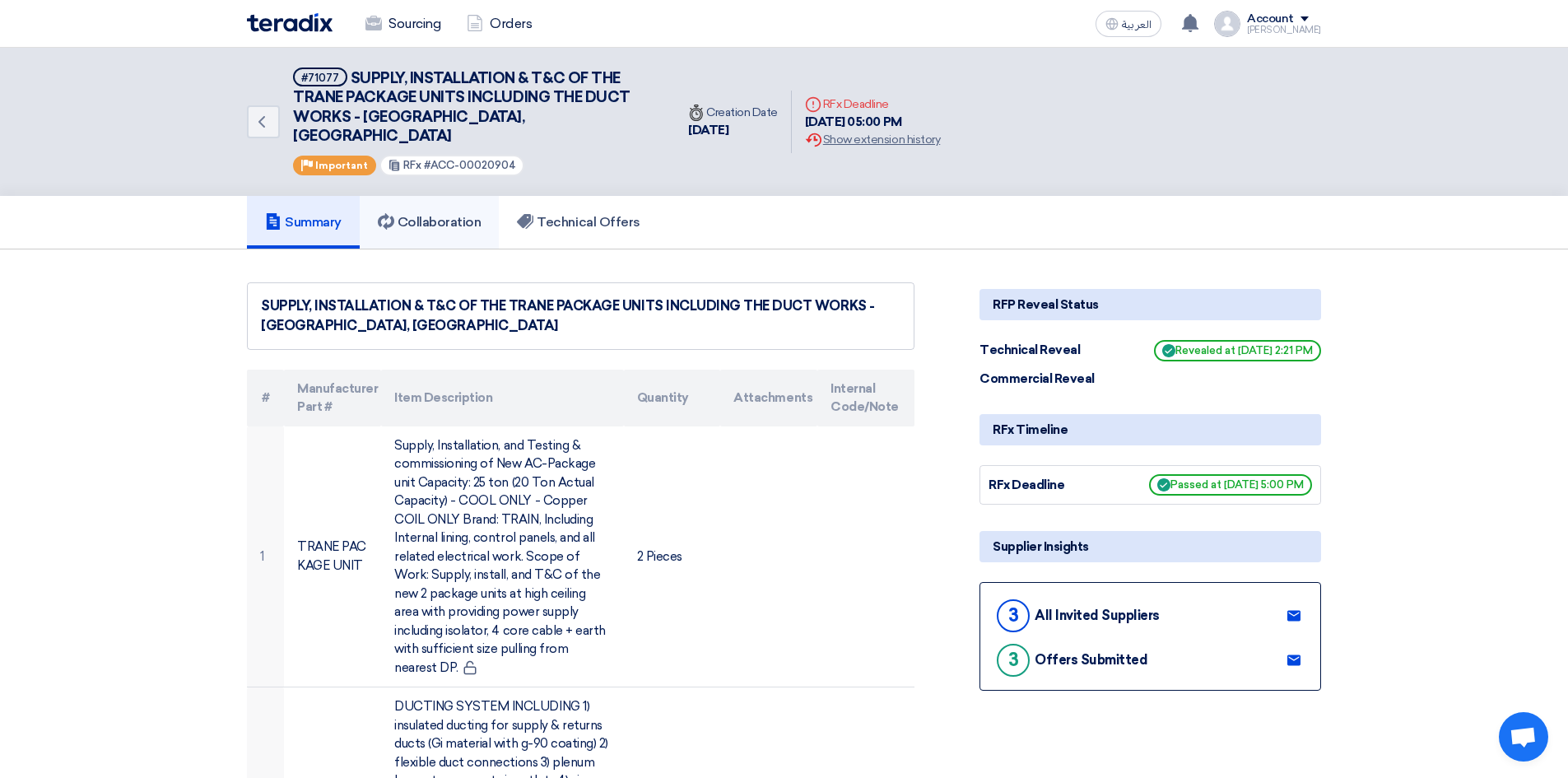
click at [419, 214] on h5 "Collaboration" at bounding box center [429, 222] width 103 height 17
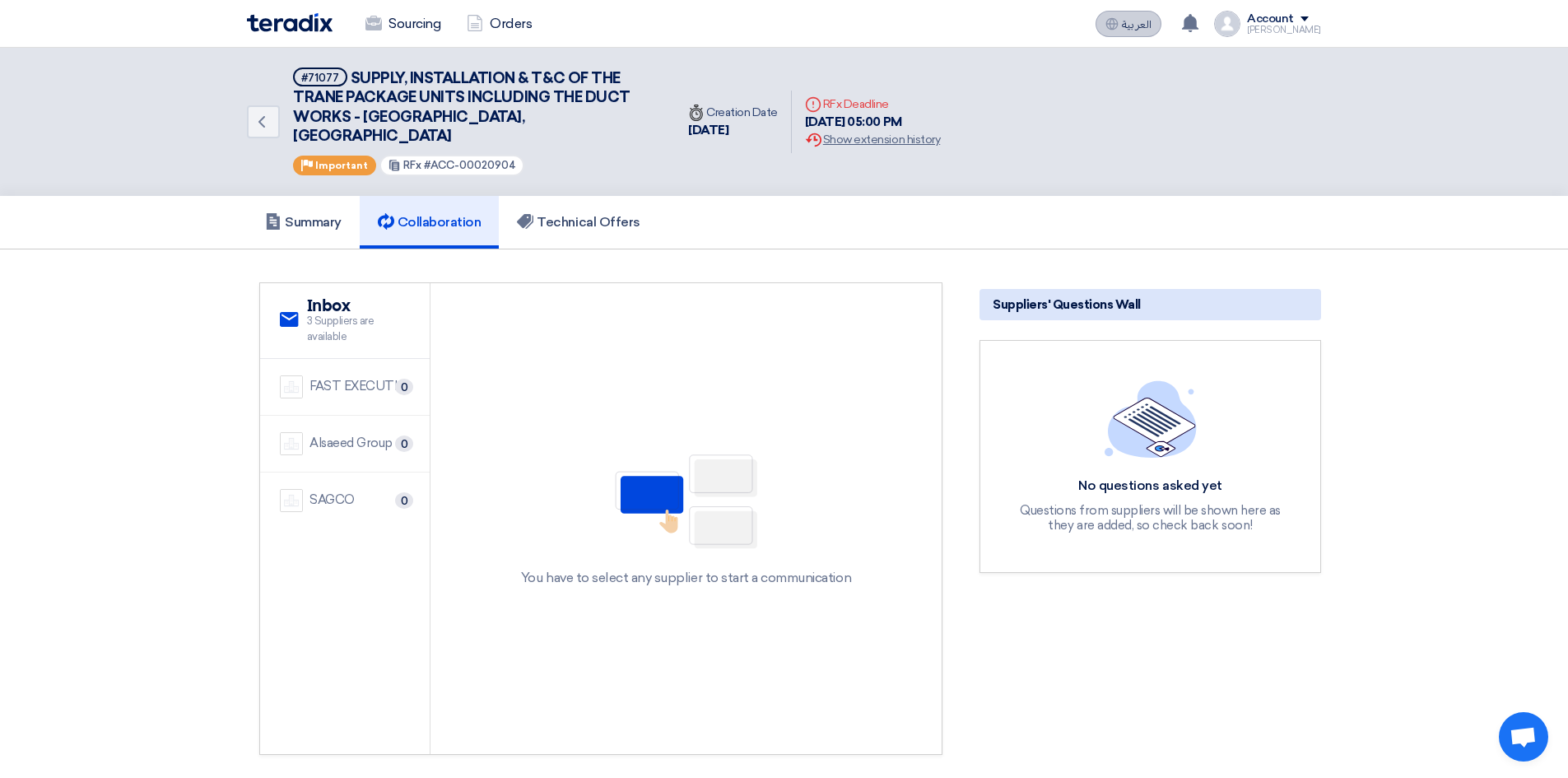
click at [1140, 30] on span "العربية" at bounding box center [1137, 24] width 30 height 11
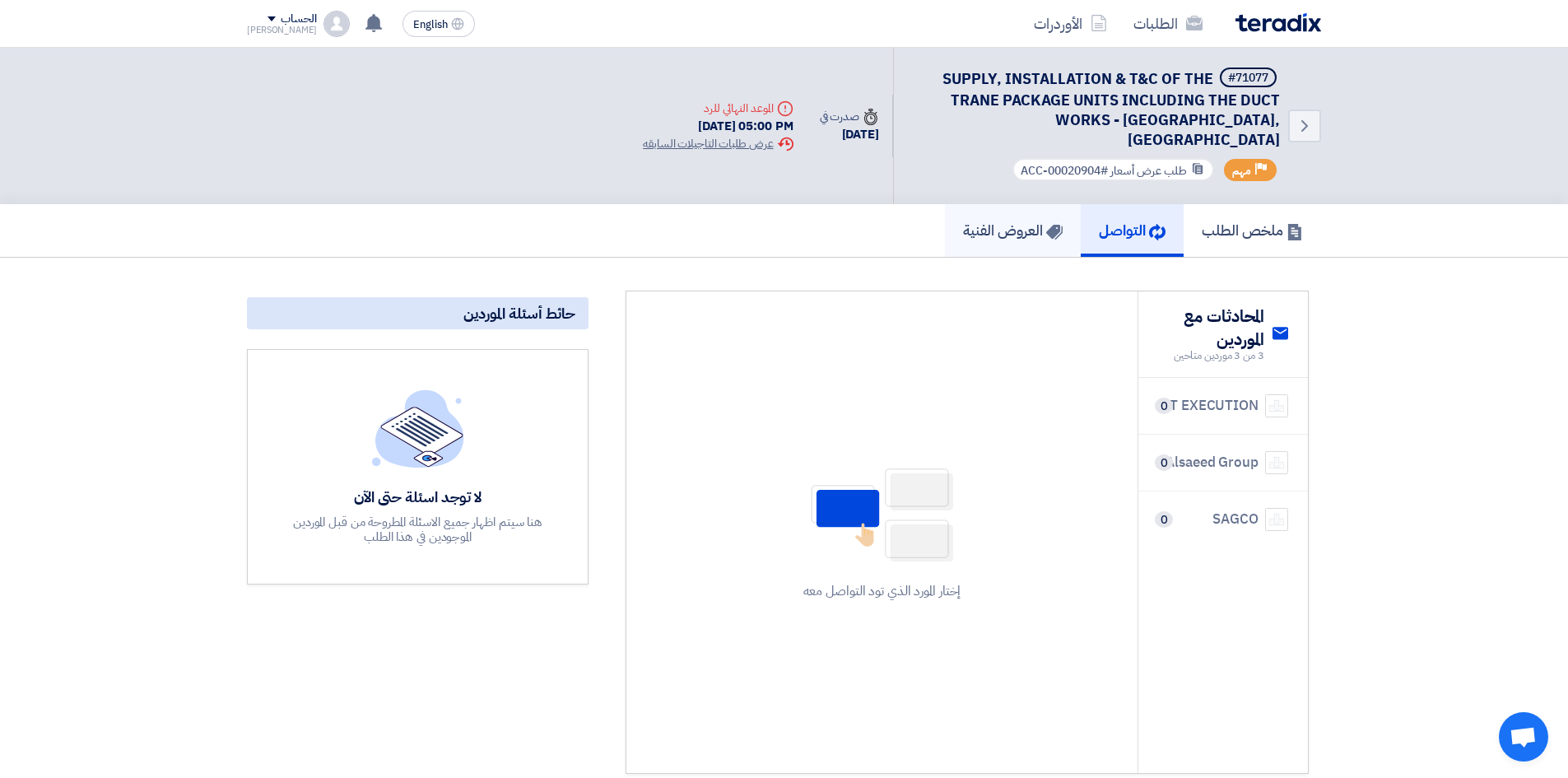
click at [1007, 221] on h5 "العروض الفنية" at bounding box center [1012, 230] width 100 height 19
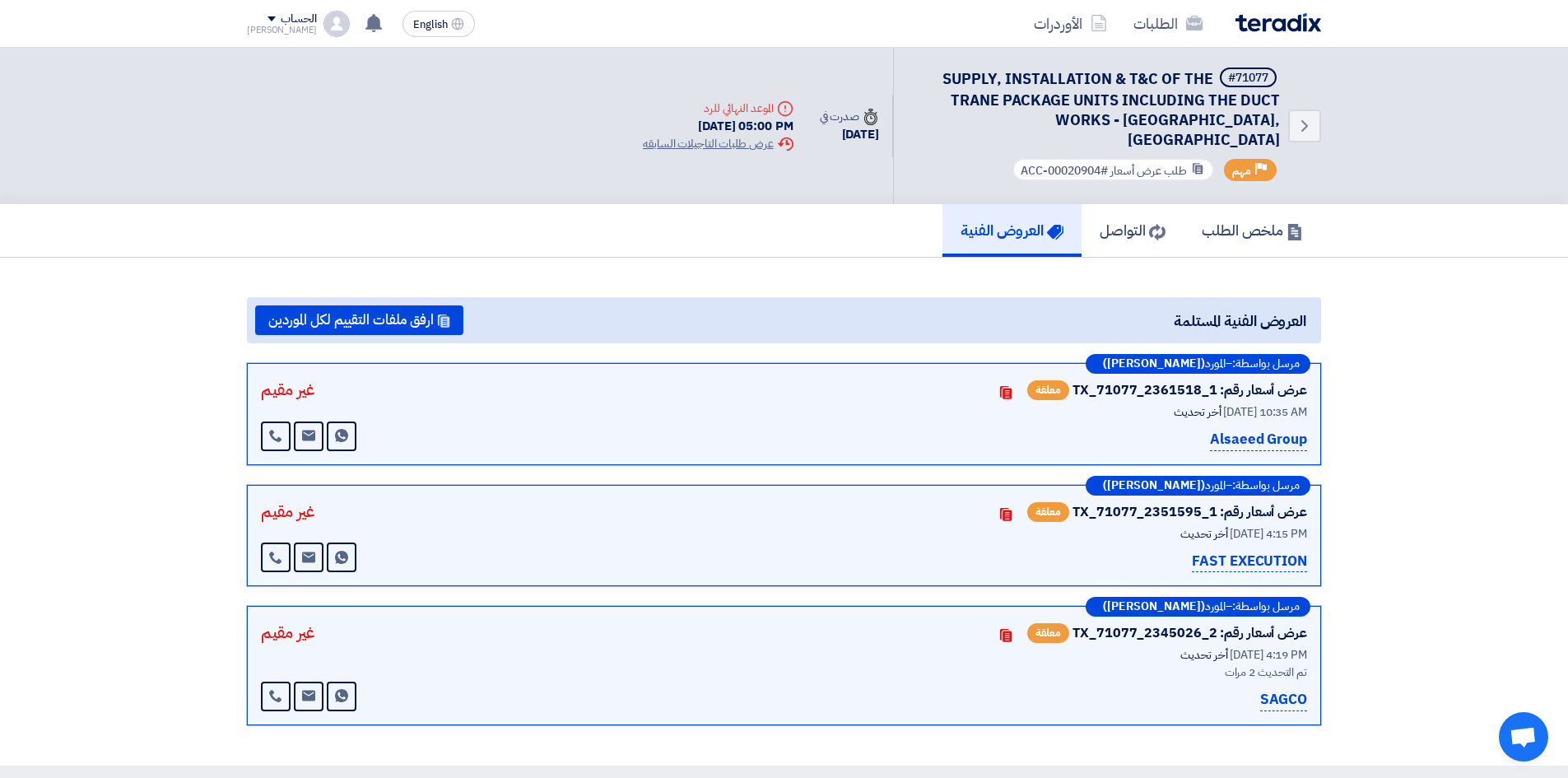
click at [1179, 404] on span "أخر تحديث" at bounding box center [1197, 412] width 47 height 18
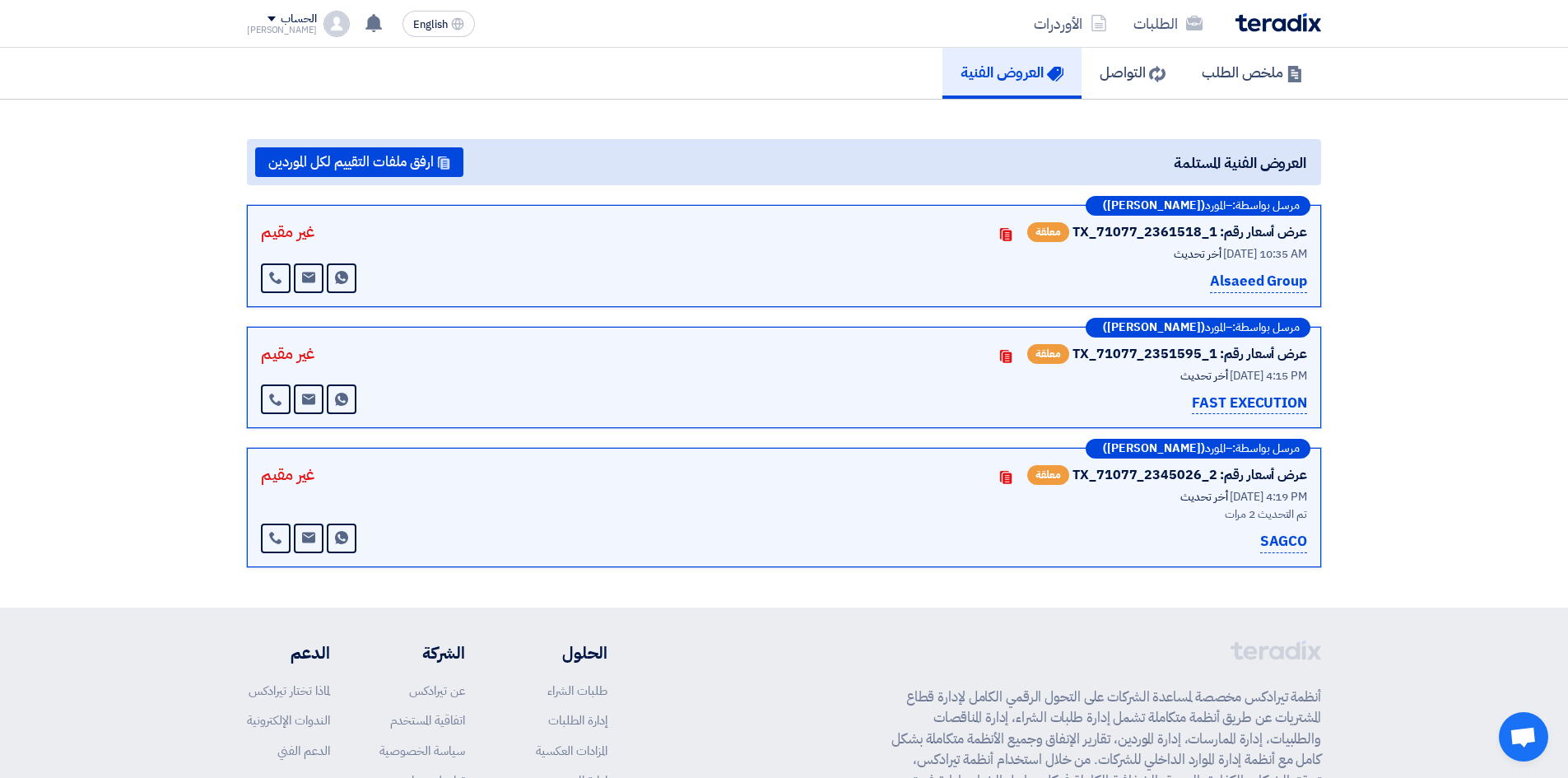
scroll to position [164, 0]
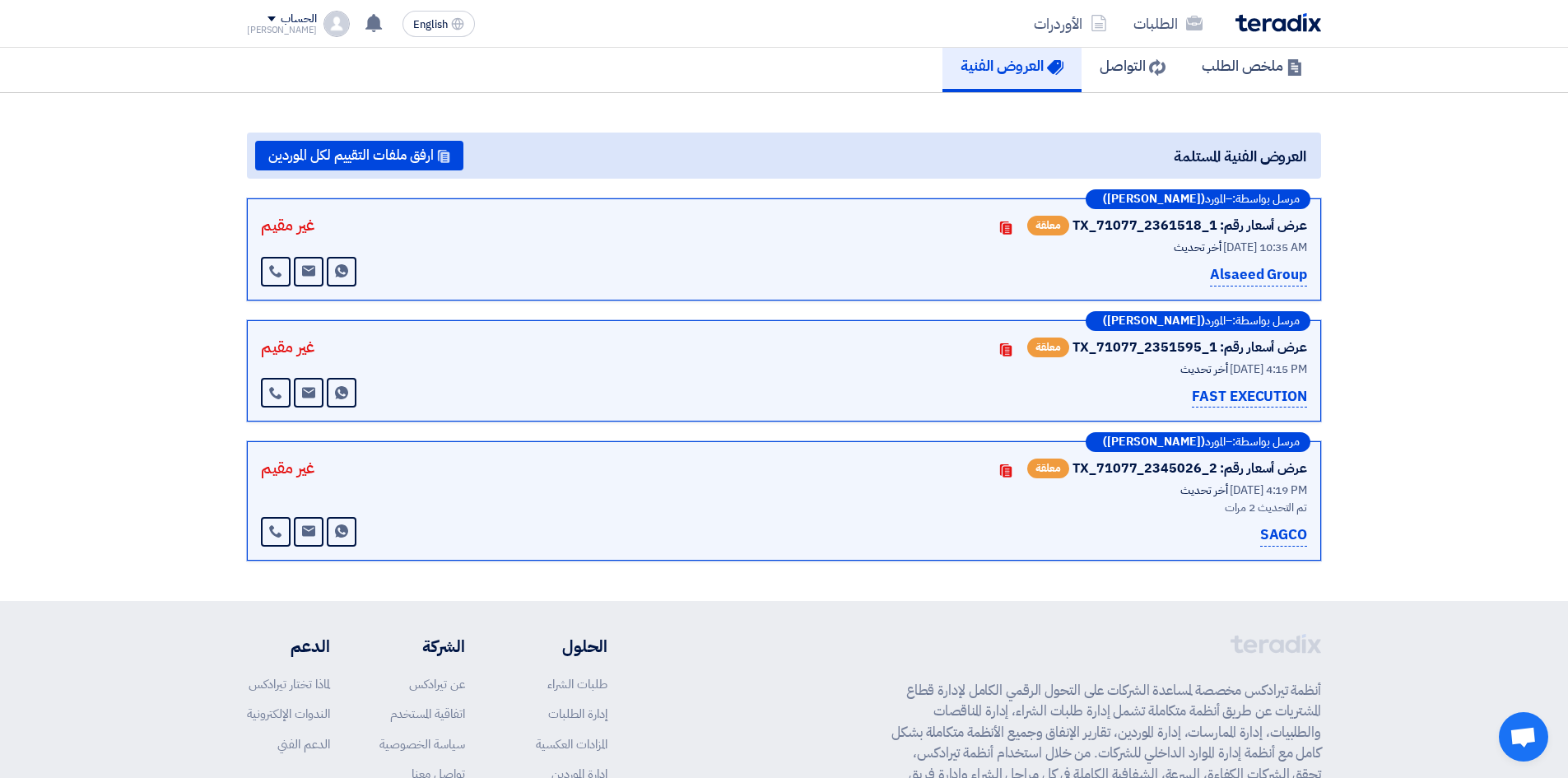
click at [1263, 264] on p "Alsaeed Group" at bounding box center [1259, 275] width 97 height 22
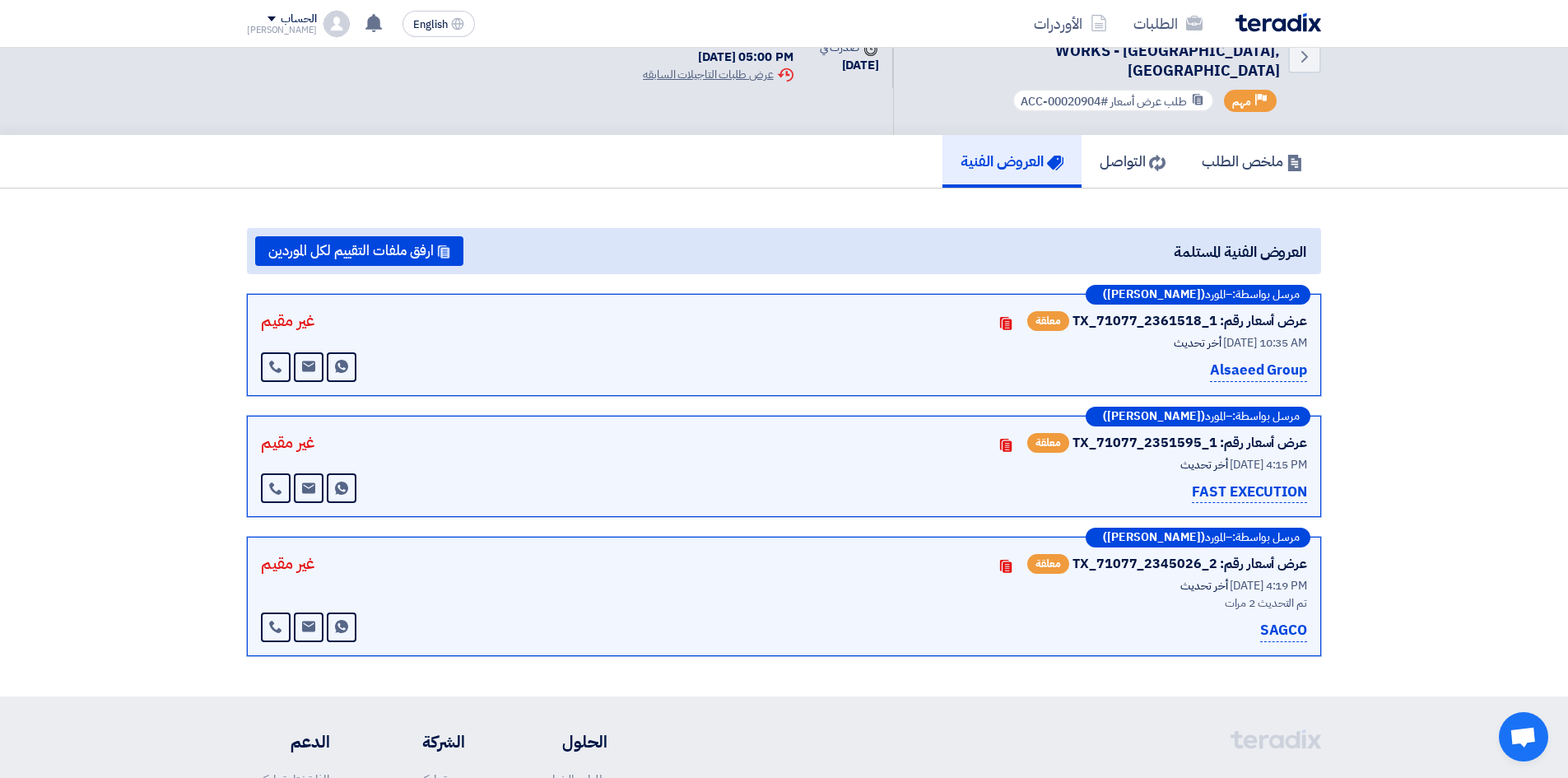
scroll to position [0, 0]
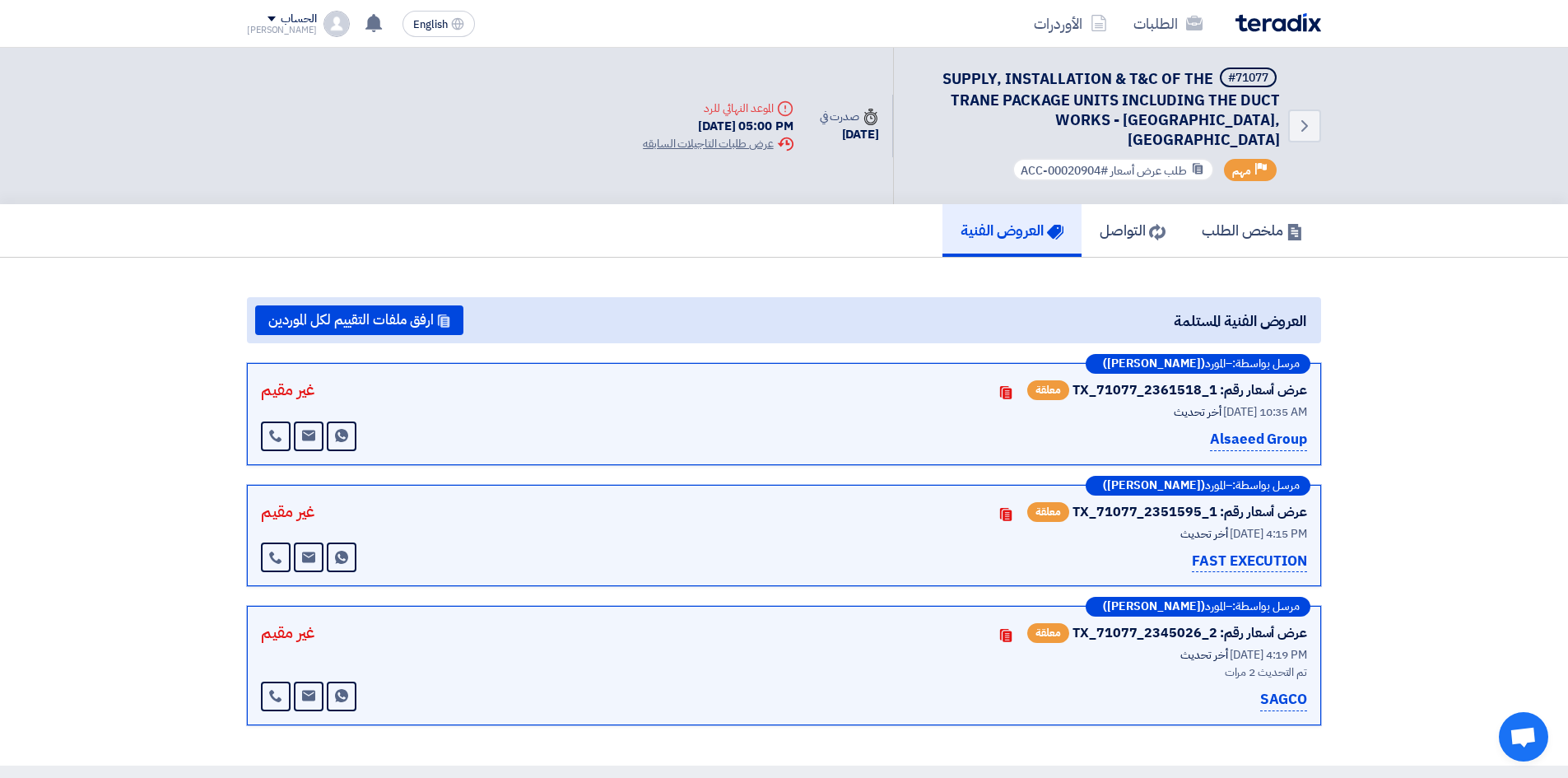
click at [1234, 429] on p "Alsaeed Group" at bounding box center [1259, 440] width 97 height 22
click at [1109, 404] on div "أخر تحديث [DATE] 10:35 AM" at bounding box center [1102, 412] width 412 height 18
click at [1011, 386] on use at bounding box center [1005, 392] width 11 height 13
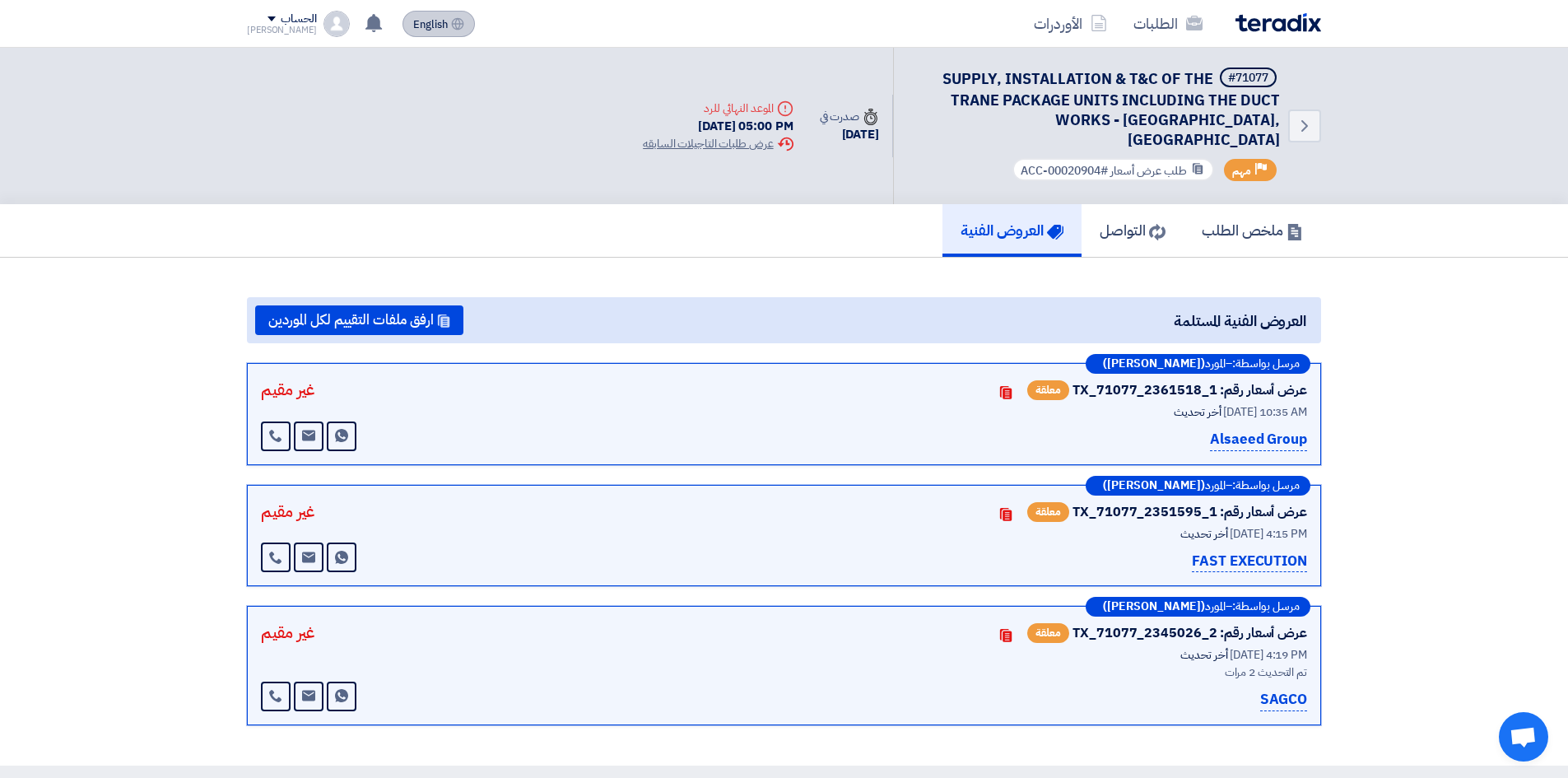
click at [413, 27] on span "English" at bounding box center [430, 24] width 34 height 11
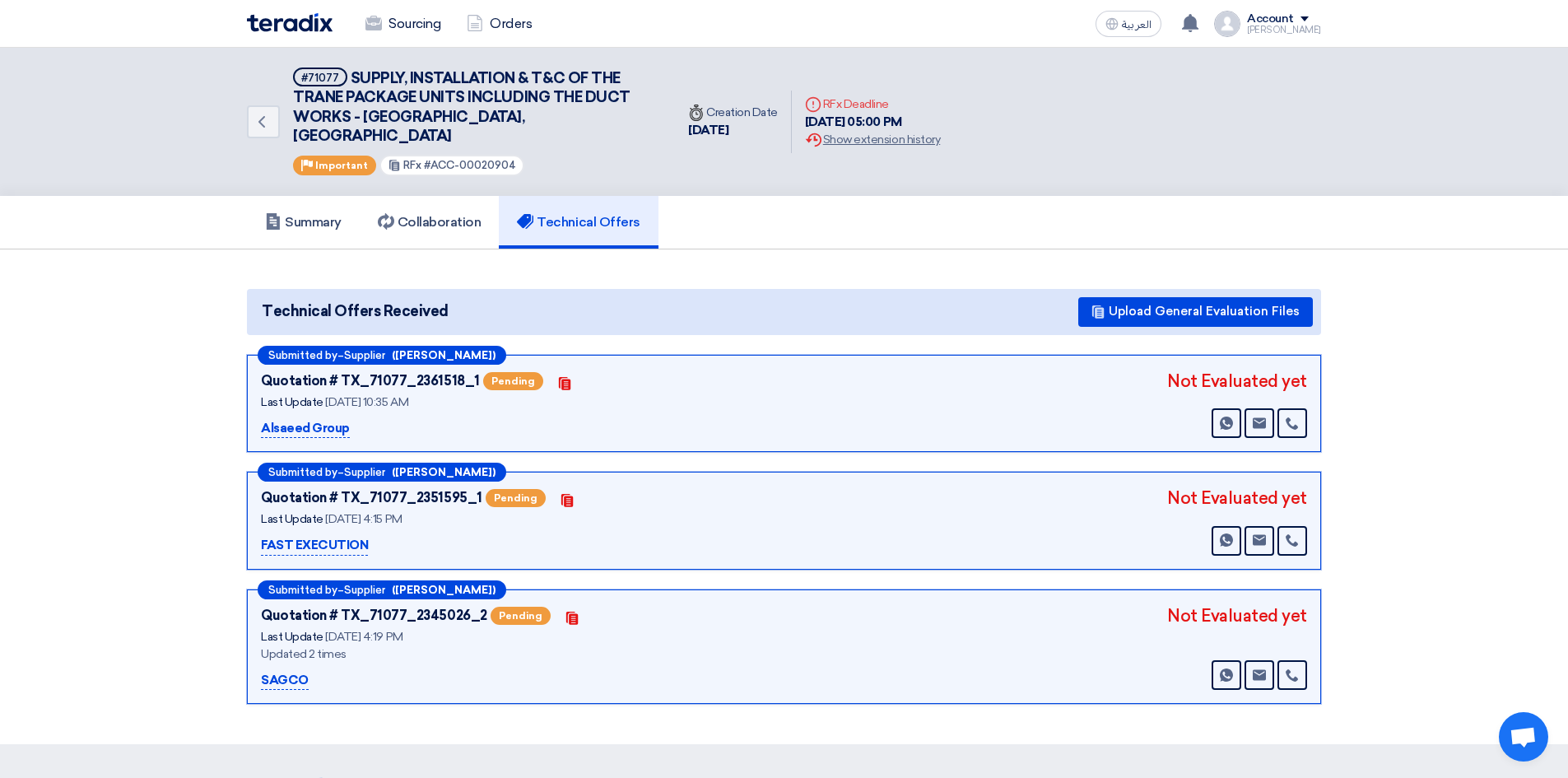
click at [488, 256] on section "Technical Offers Received Upload General Evaluation Files Submitted by – Suppli…" at bounding box center [784, 496] width 1568 height 495
click at [306, 419] on p "Alsaeed Group" at bounding box center [305, 428] width 89 height 19
click at [318, 300] on span "Technical Offers Received" at bounding box center [355, 311] width 187 height 22
click at [66, 283] on section "Technical Offers Received Upload General Evaluation Files Submitted by – Suppli…" at bounding box center [784, 496] width 1568 height 495
click at [320, 419] on p "Alsaeed Group" at bounding box center [305, 428] width 89 height 19
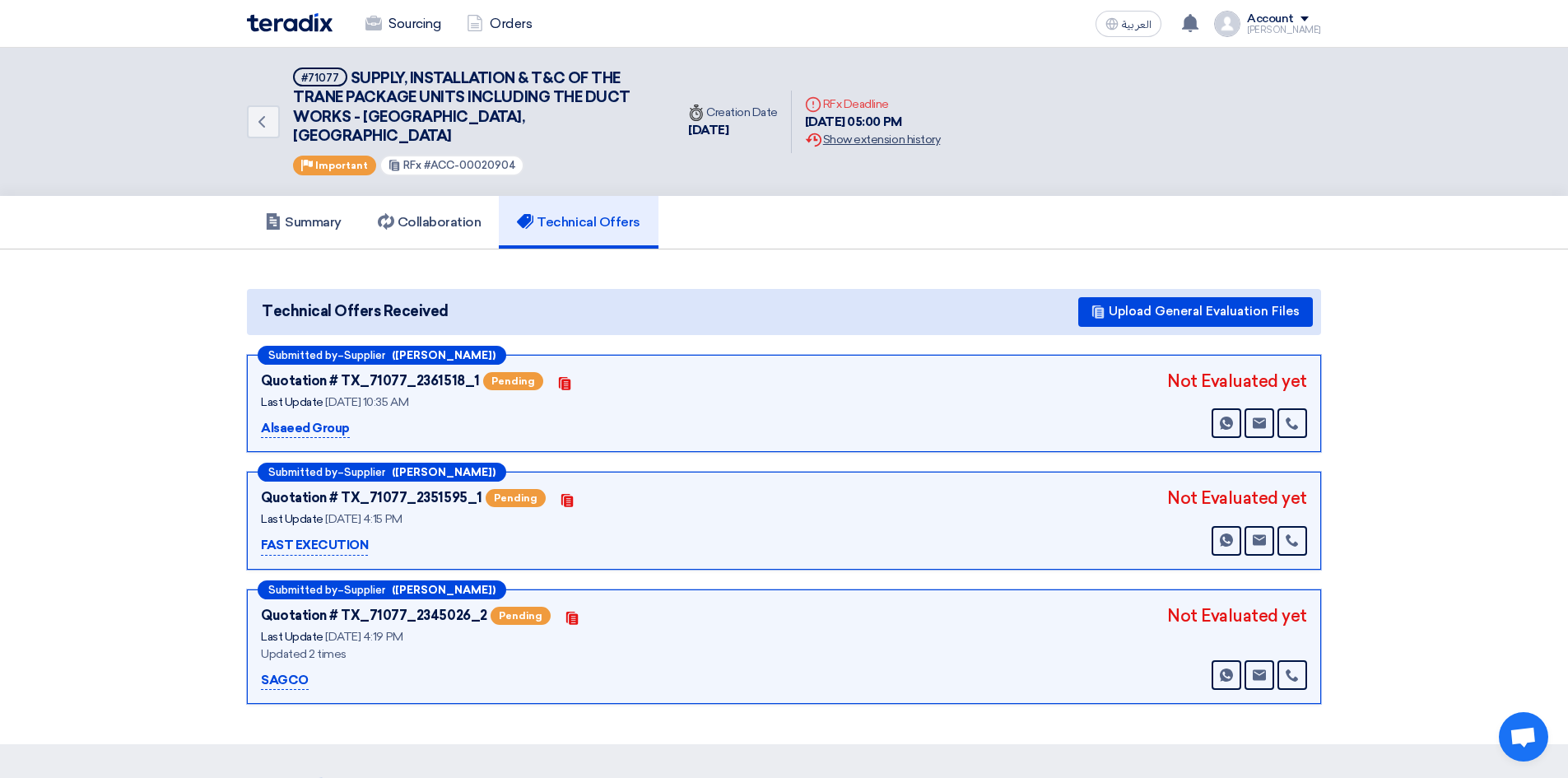
click at [847, 131] on div "Extension History Show extension history" at bounding box center [872, 140] width 135 height 18
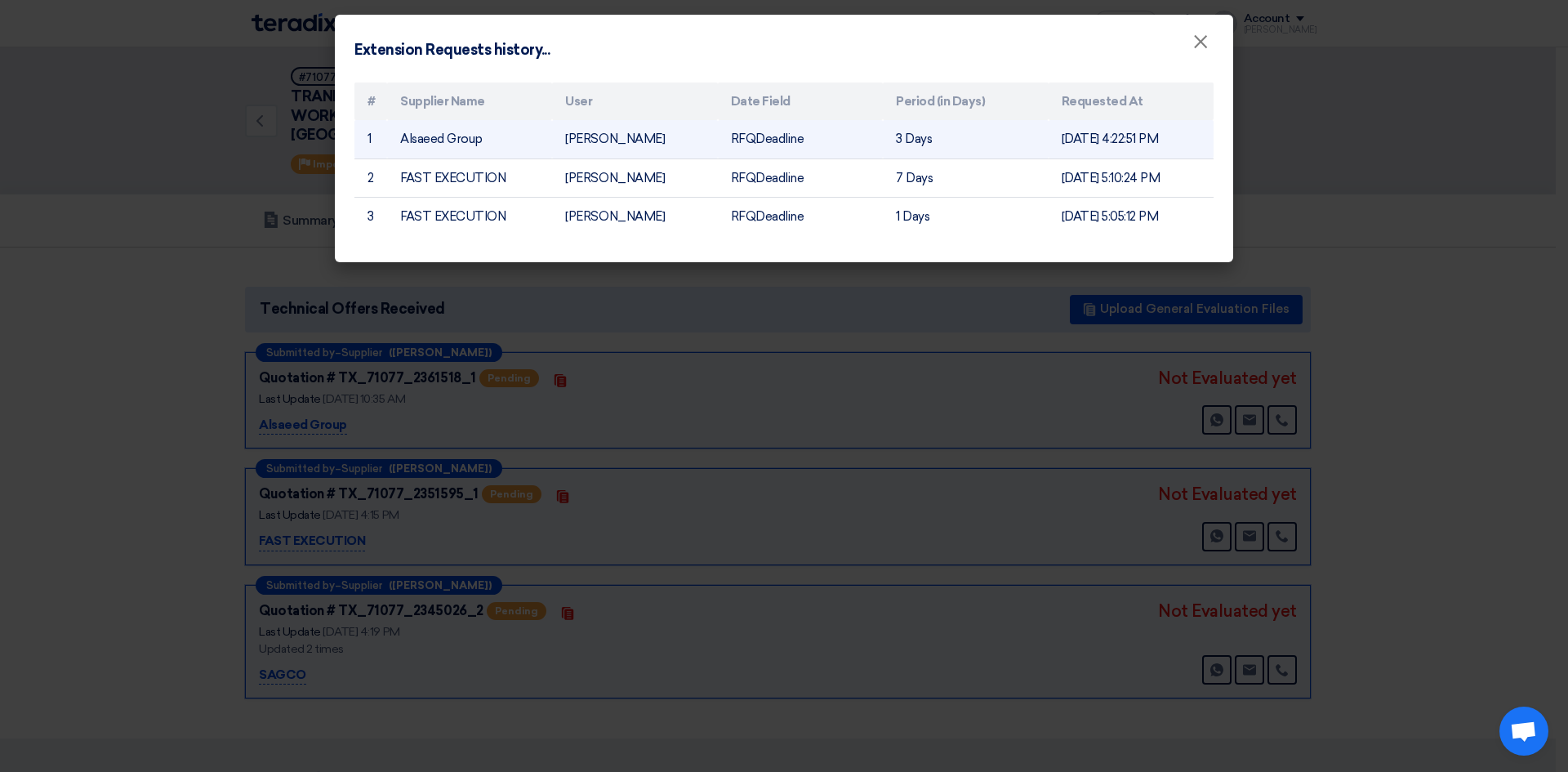
click at [911, 138] on td "3 Days" at bounding box center [965, 139] width 165 height 39
click at [1196, 46] on span "×" at bounding box center [1201, 46] width 17 height 32
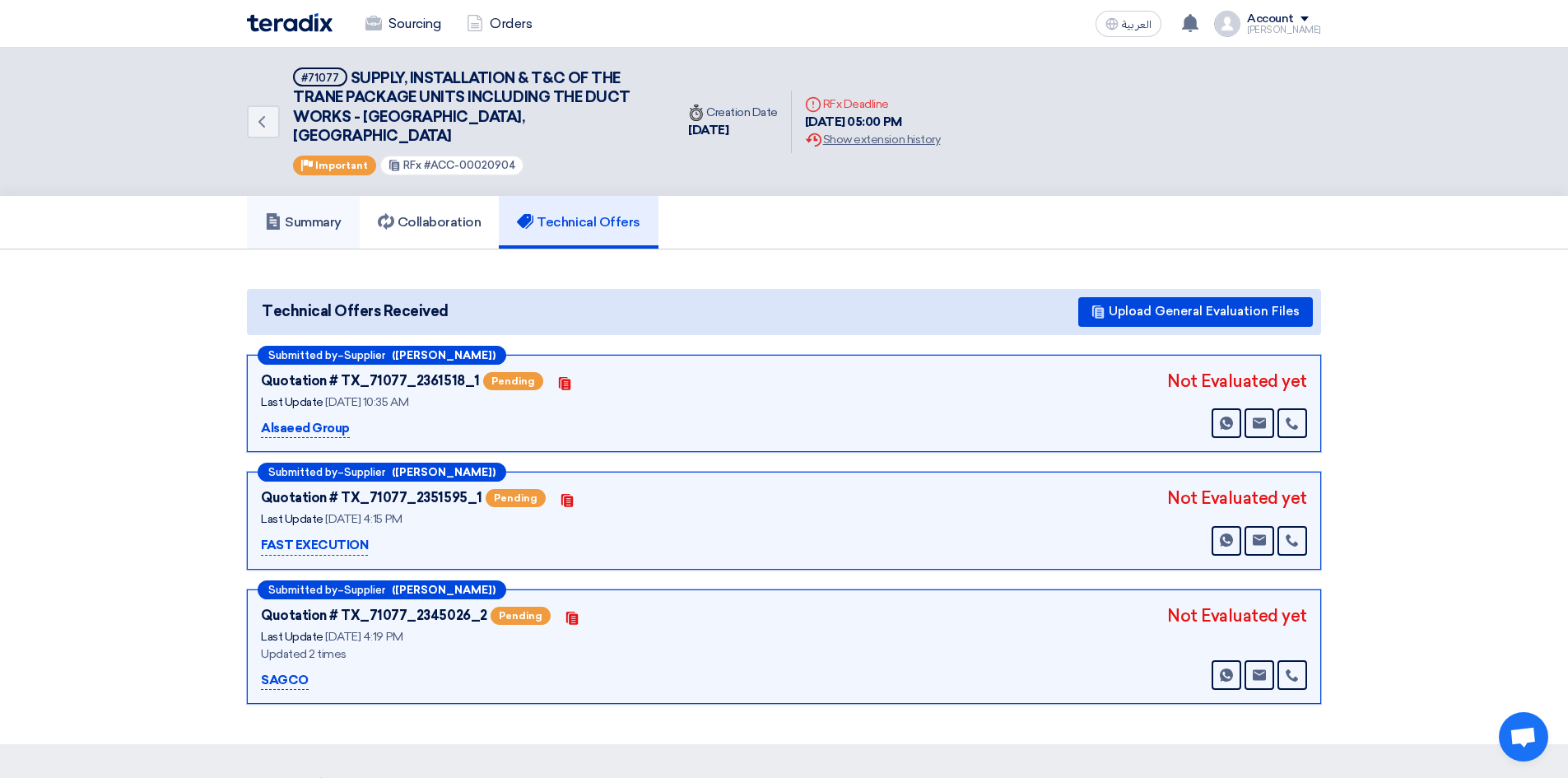
click at [307, 214] on h5 "Summary" at bounding box center [303, 222] width 77 height 17
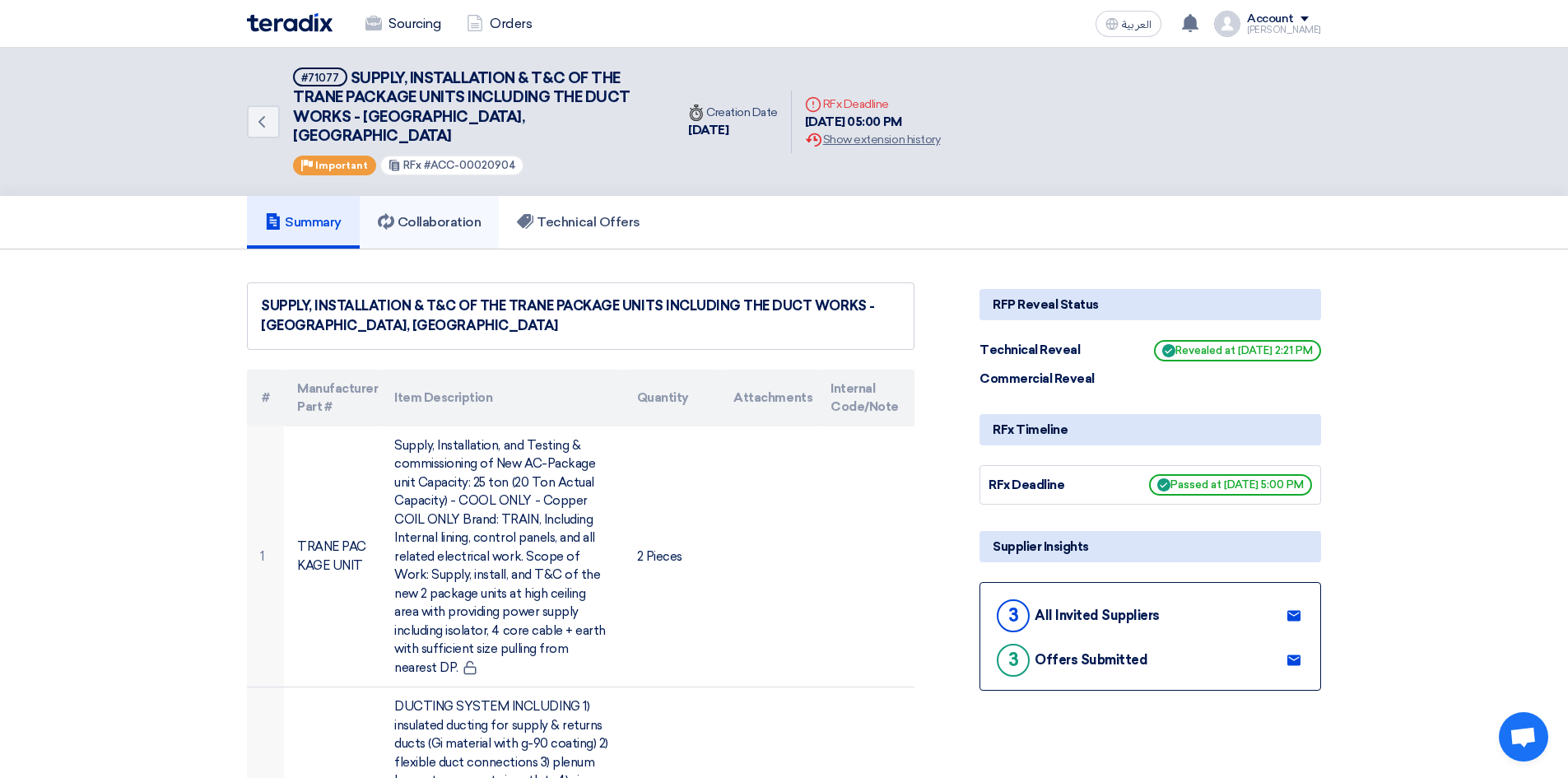
click at [443, 214] on h5 "Collaboration" at bounding box center [429, 222] width 103 height 17
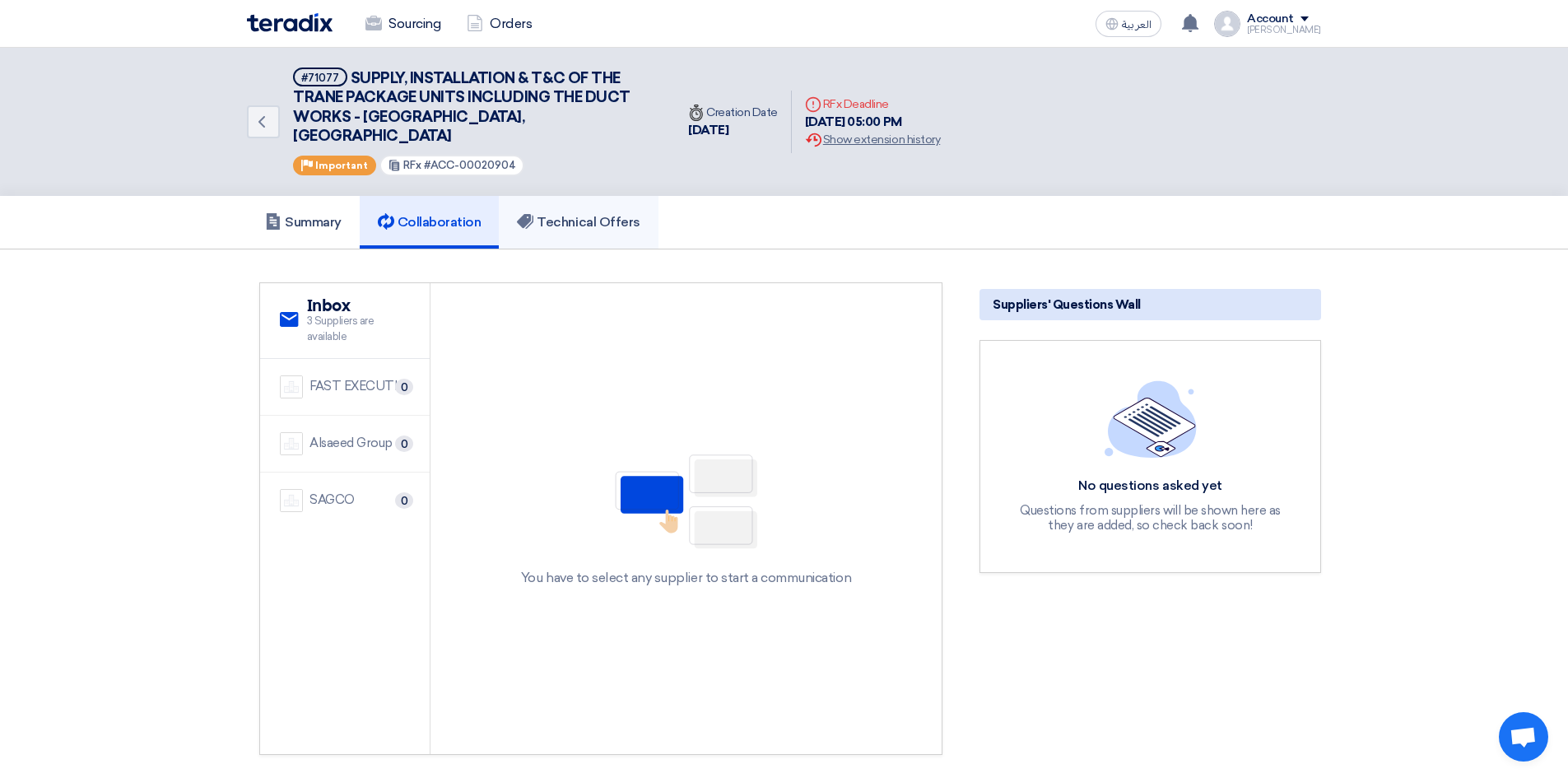
click at [606, 196] on link "Technical Offers" at bounding box center [579, 223] width 159 height 53
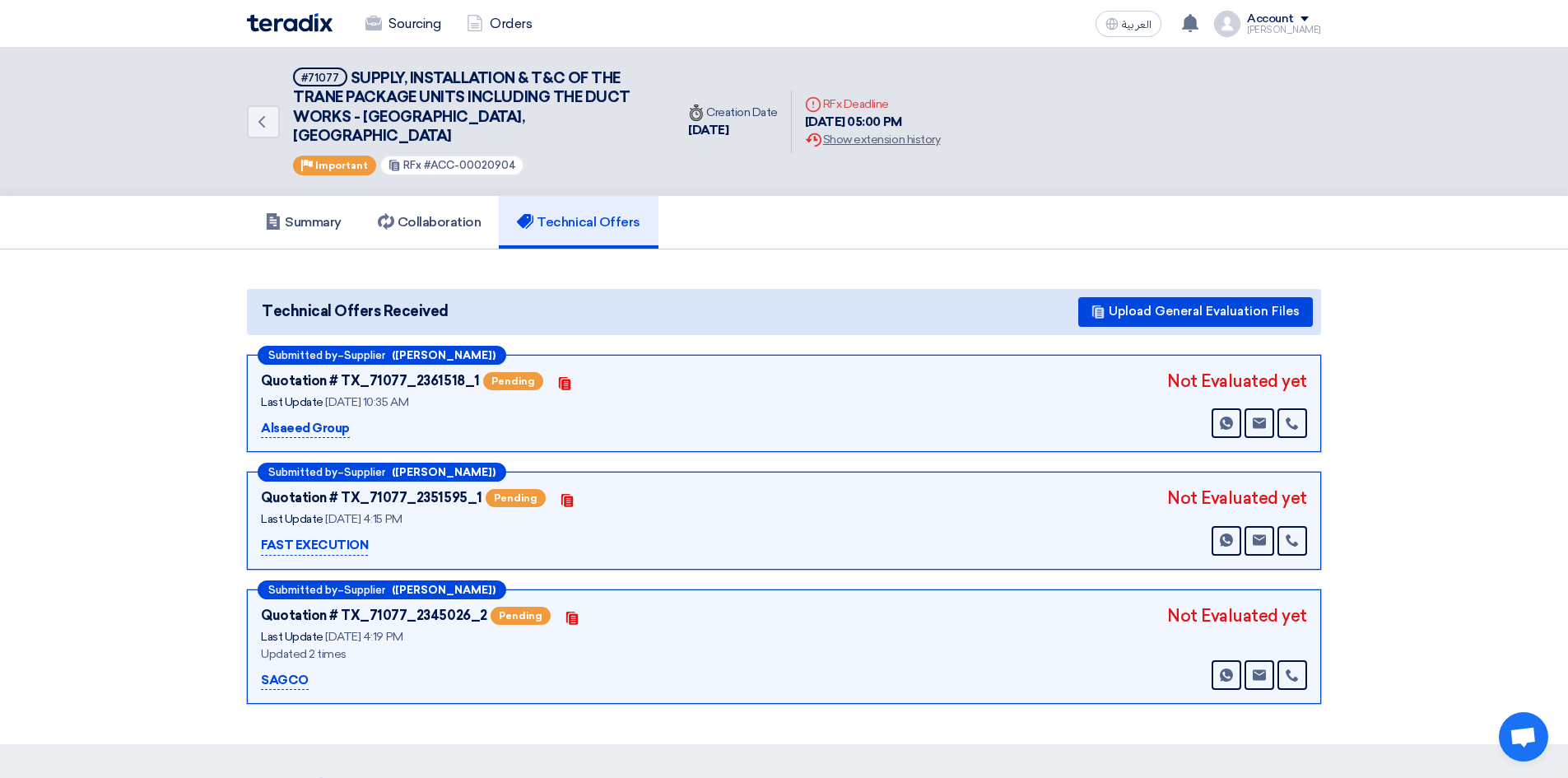
drag, startPoint x: 466, startPoint y: 480, endPoint x: 260, endPoint y: 477, distance: 206.0
click at [260, 477] on div "Submitted by – Supplier ([PERSON_NAME]) Quotation # TX_71077_2351595_1 Pending …" at bounding box center [784, 520] width 1074 height 98
click at [321, 488] on div "Quotation # TX_71077_2351595_1" at bounding box center [371, 498] width 222 height 19
click at [160, 249] on section "Technical Offers Received Upload General Evaluation Files Submitted by – Suppli…" at bounding box center [784, 496] width 1568 height 495
click at [306, 214] on h5 "Summary" at bounding box center [303, 222] width 77 height 17
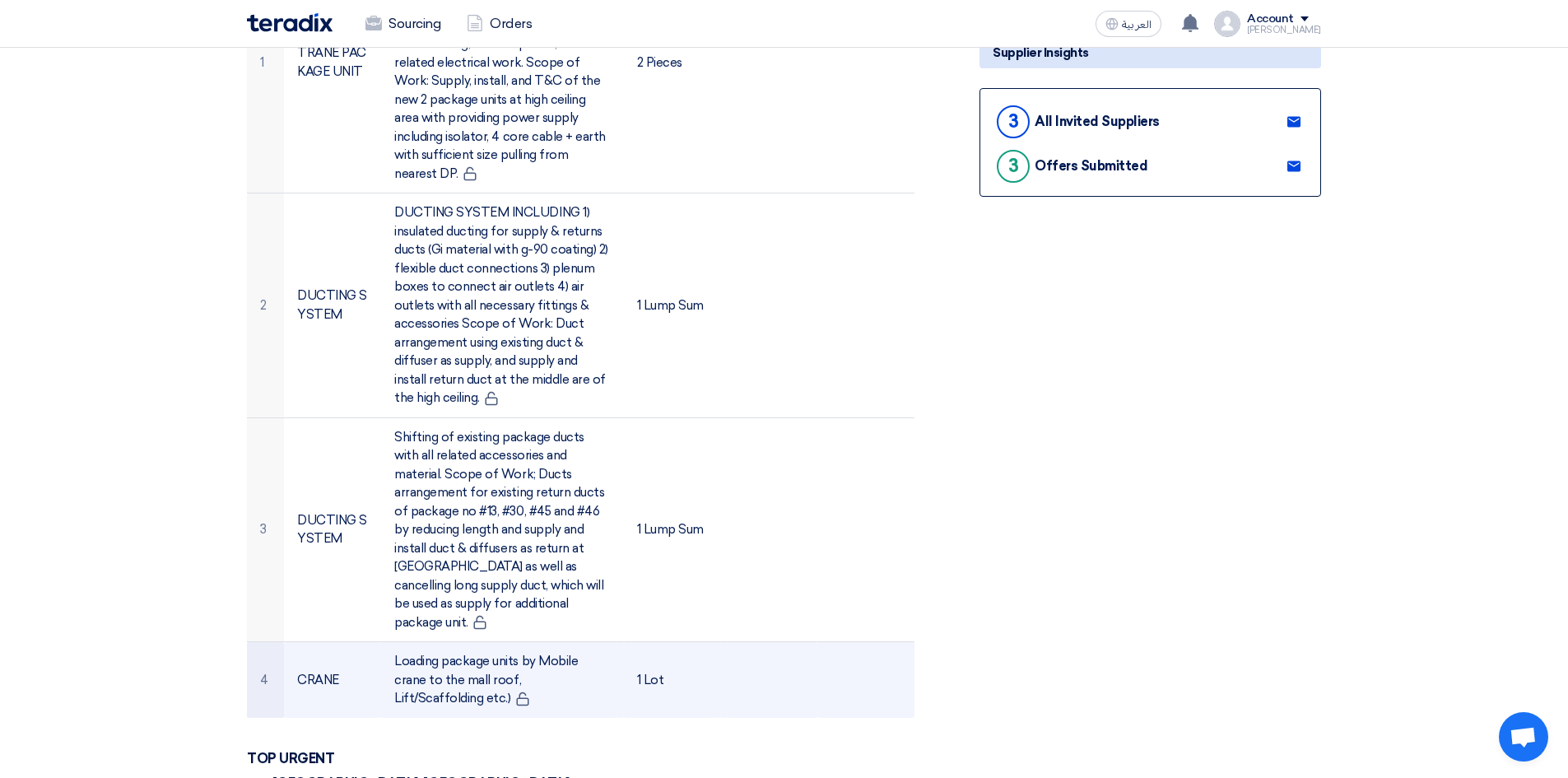
scroll to position [412, 0]
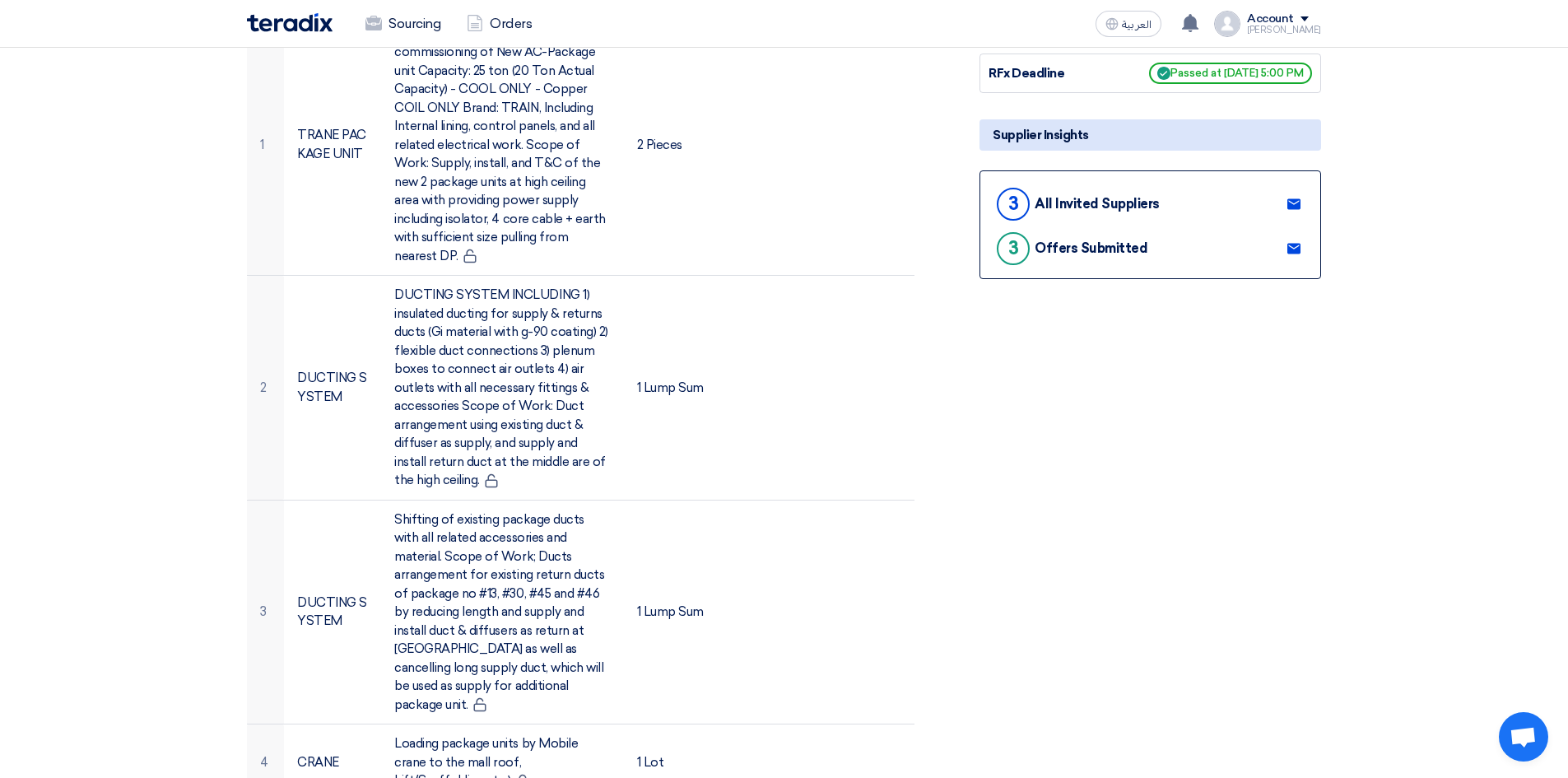
click at [1078, 196] on div "All Invited Suppliers" at bounding box center [1097, 204] width 125 height 16
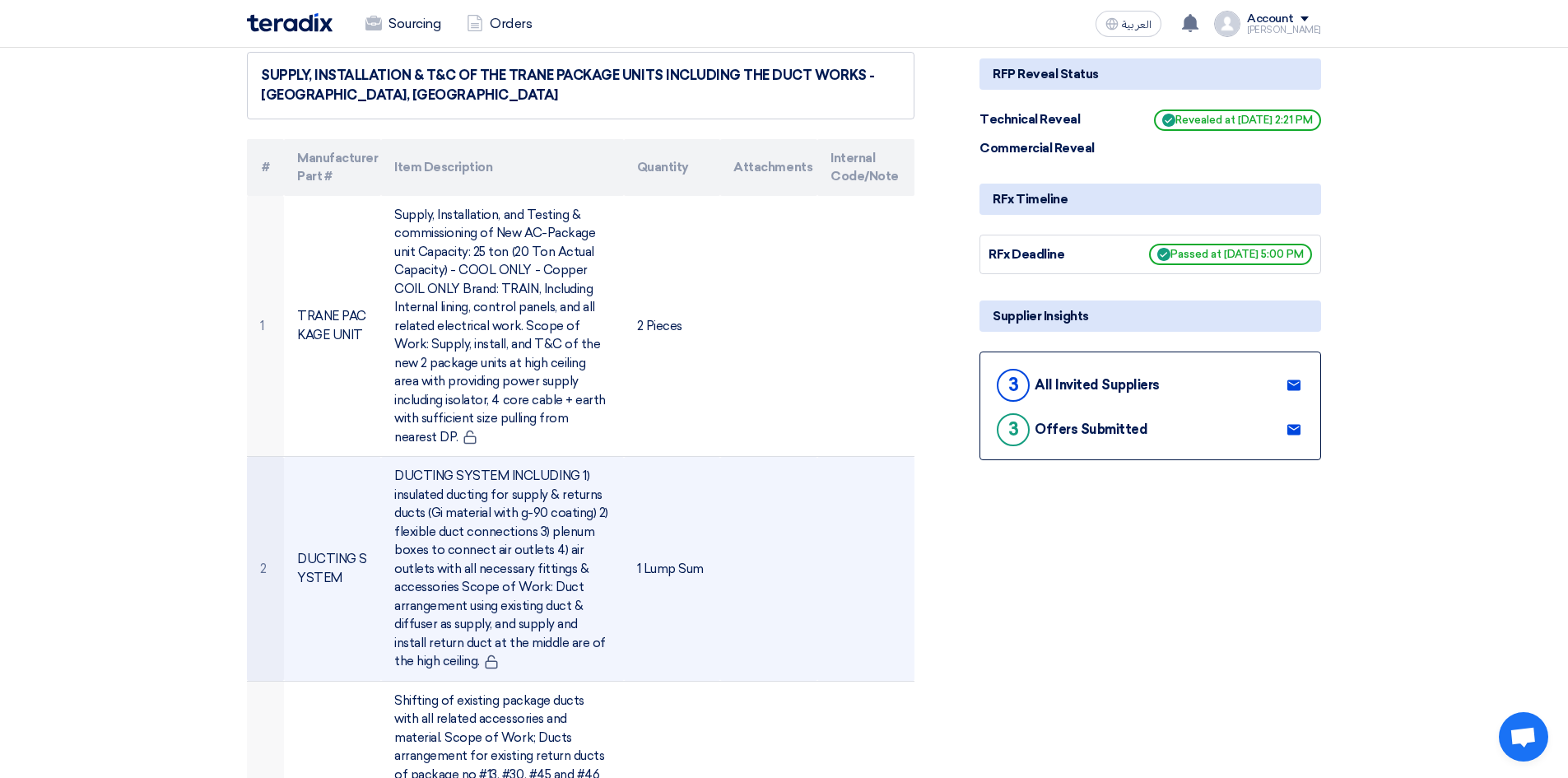
scroll to position [0, 0]
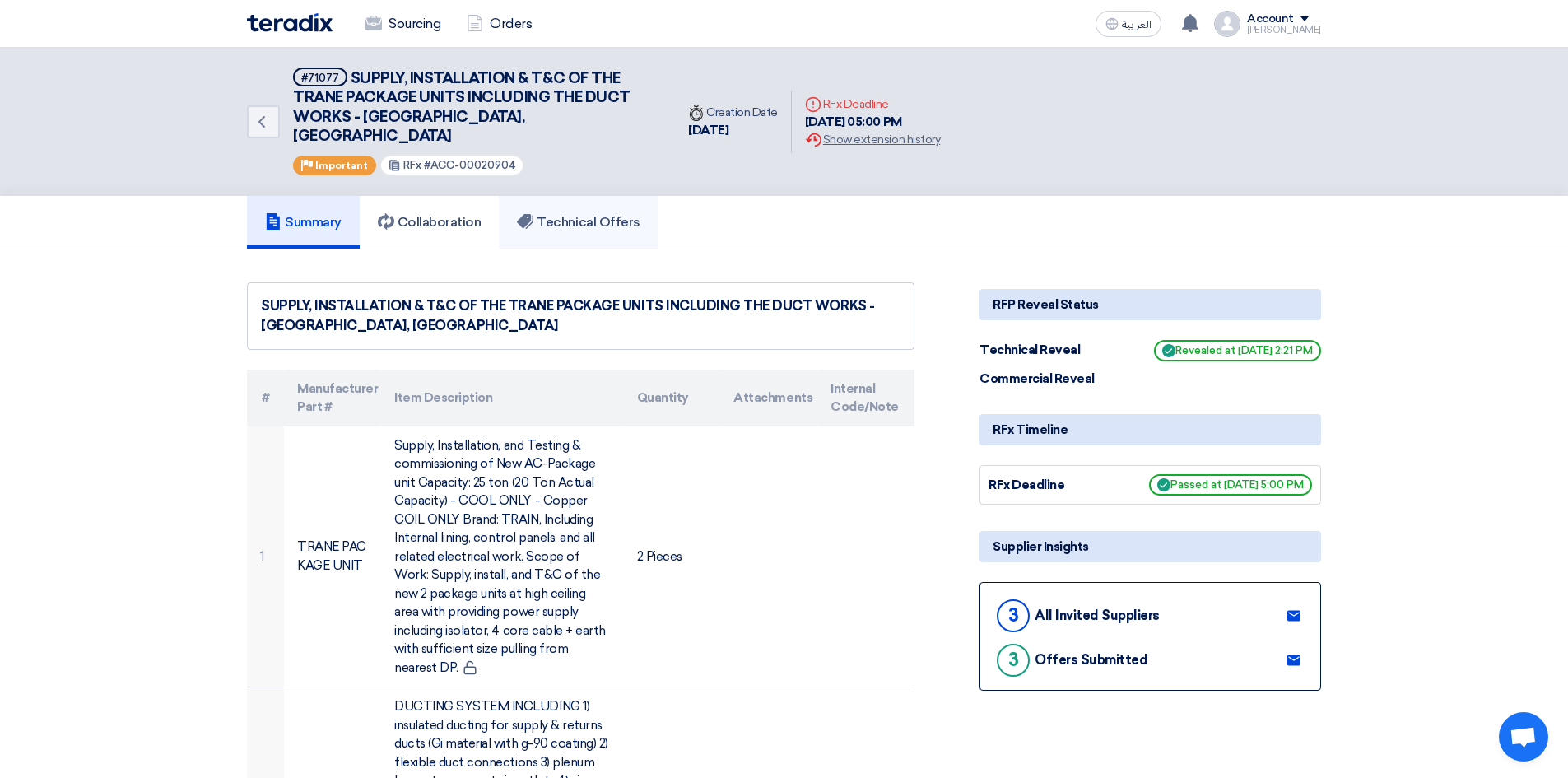
click at [577, 214] on h5 "Technical Offers" at bounding box center [578, 222] width 123 height 17
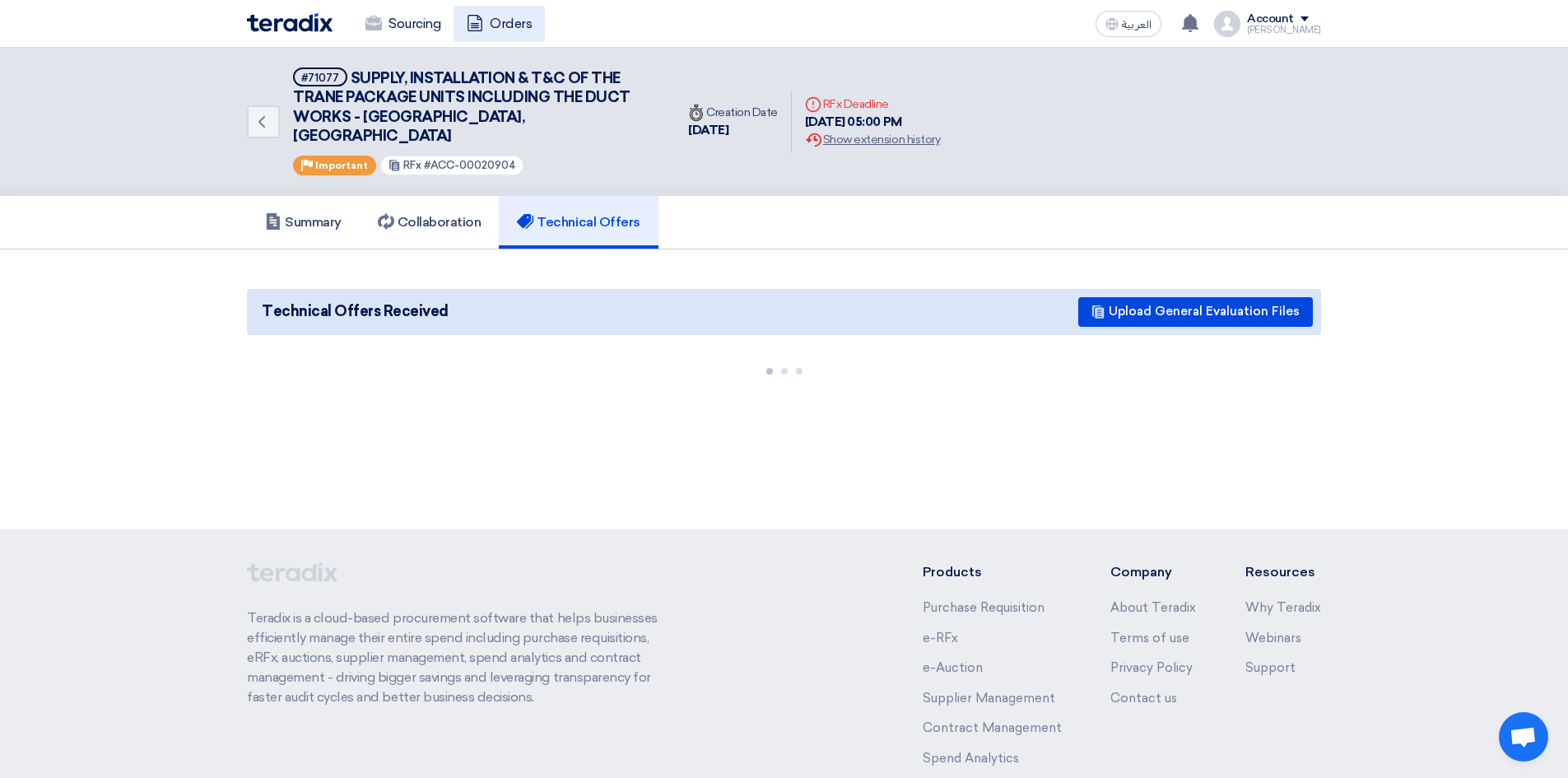
click at [503, 25] on link "Orders" at bounding box center [499, 24] width 91 height 36
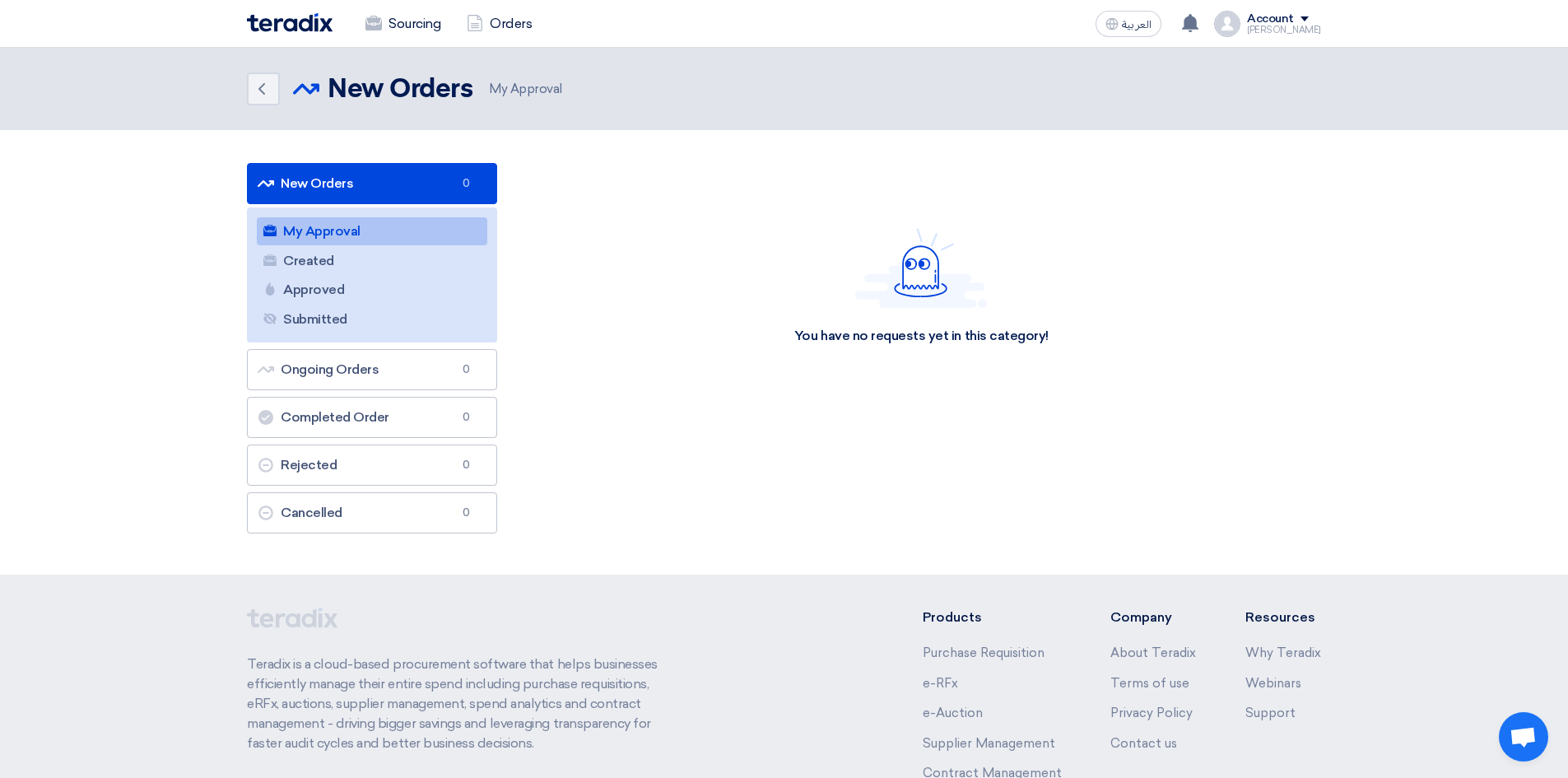
click at [529, 85] on span "My Approval" at bounding box center [524, 88] width 77 height 19
click at [404, 30] on link "Sourcing" at bounding box center [403, 24] width 102 height 36
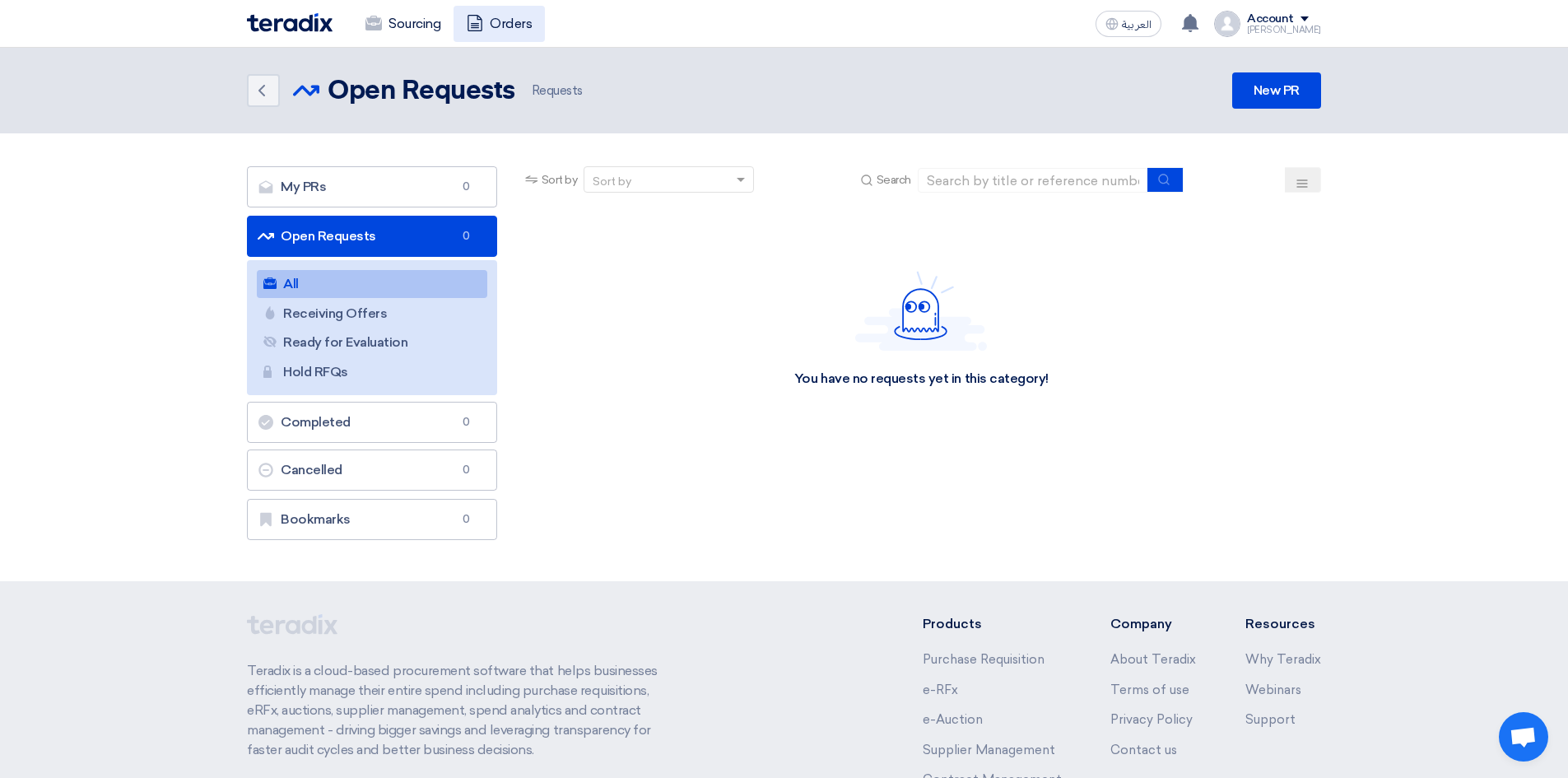
click at [478, 26] on use at bounding box center [474, 23] width 15 height 17
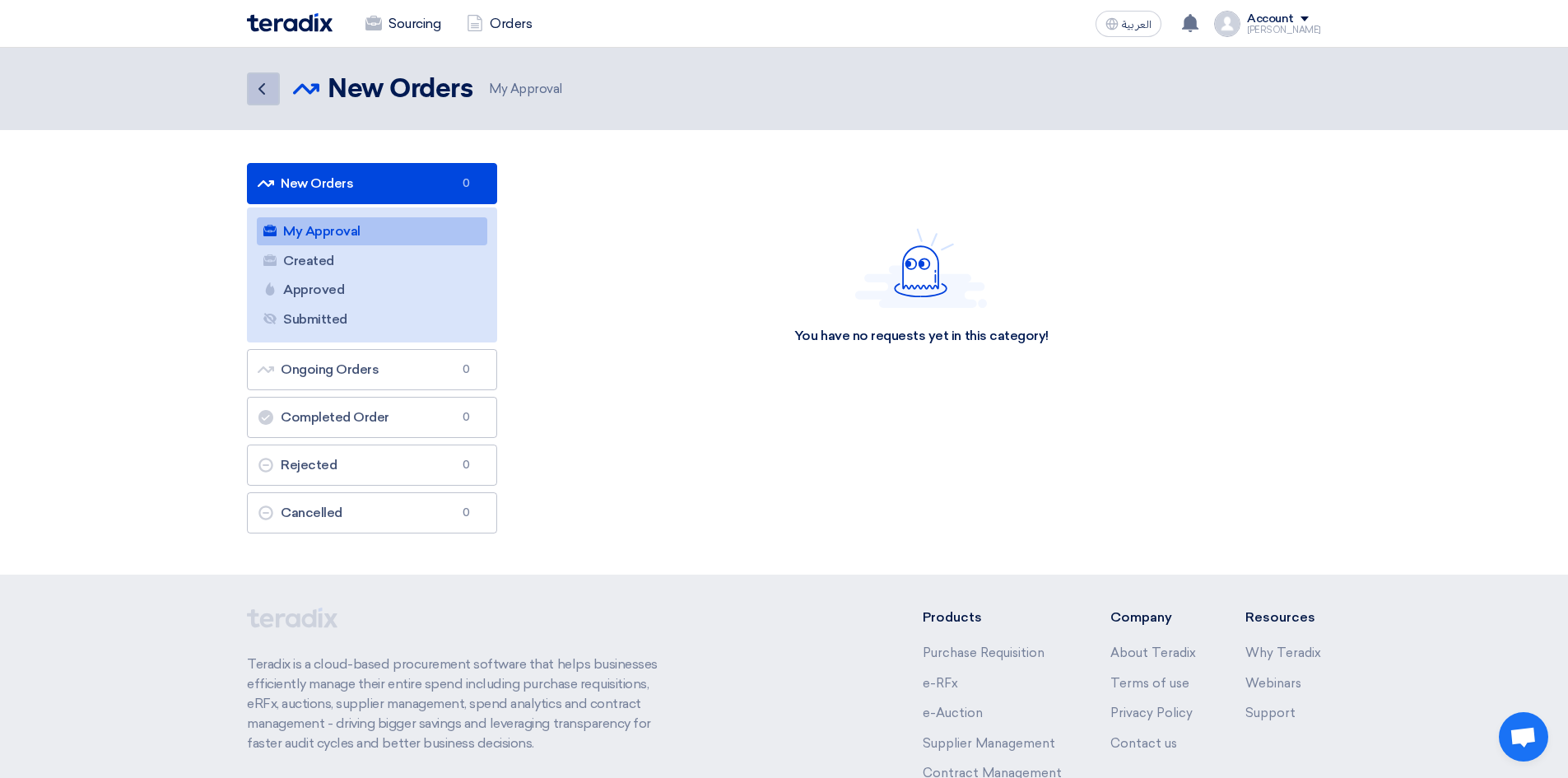
click at [266, 94] on icon "Back" at bounding box center [261, 88] width 19 height 19
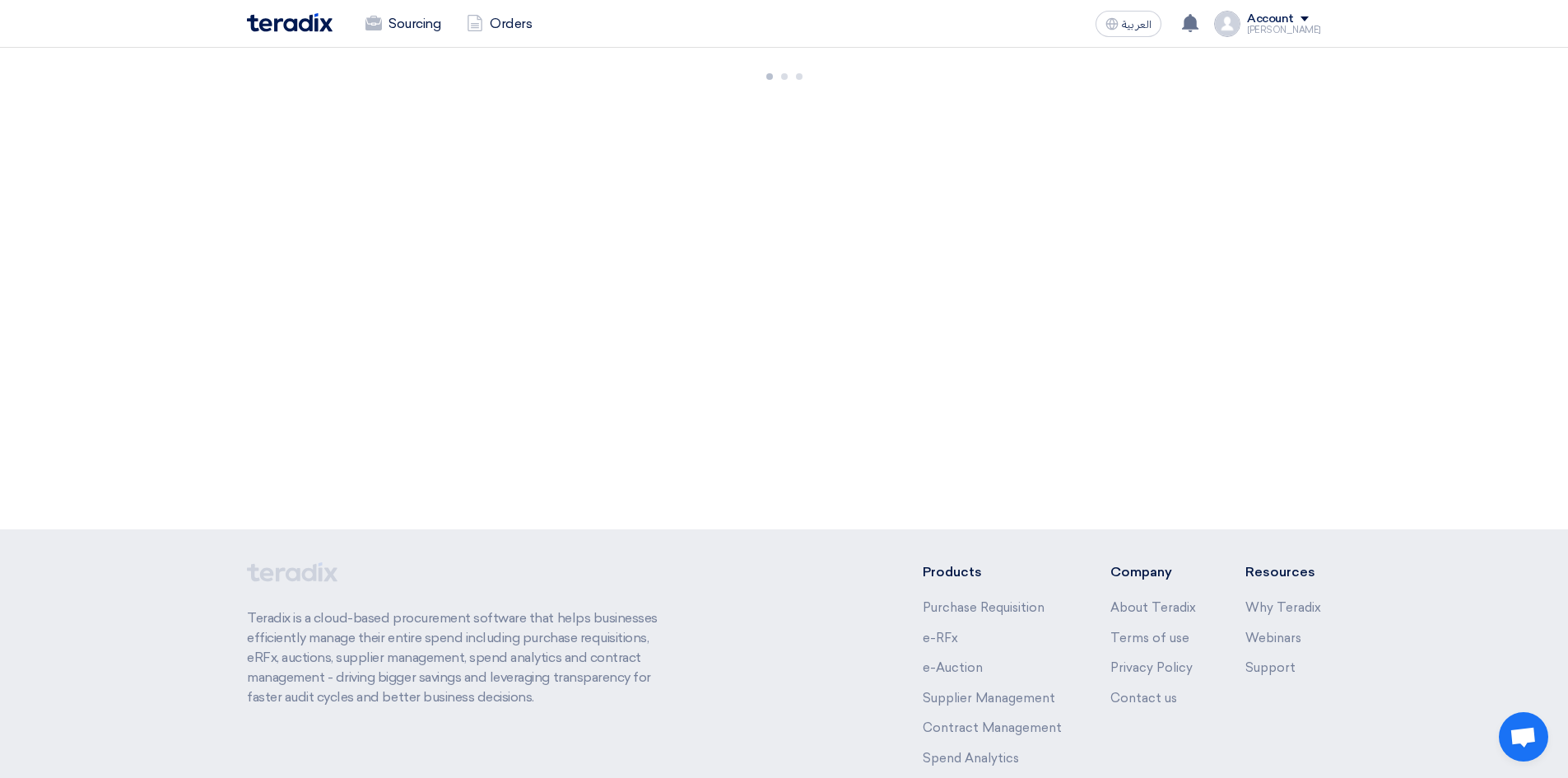
click at [297, 33] on div "Sourcing Orders" at bounding box center [570, 24] width 645 height 36
click at [296, 25] on img at bounding box center [290, 22] width 86 height 19
